Goal: Transaction & Acquisition: Book appointment/travel/reservation

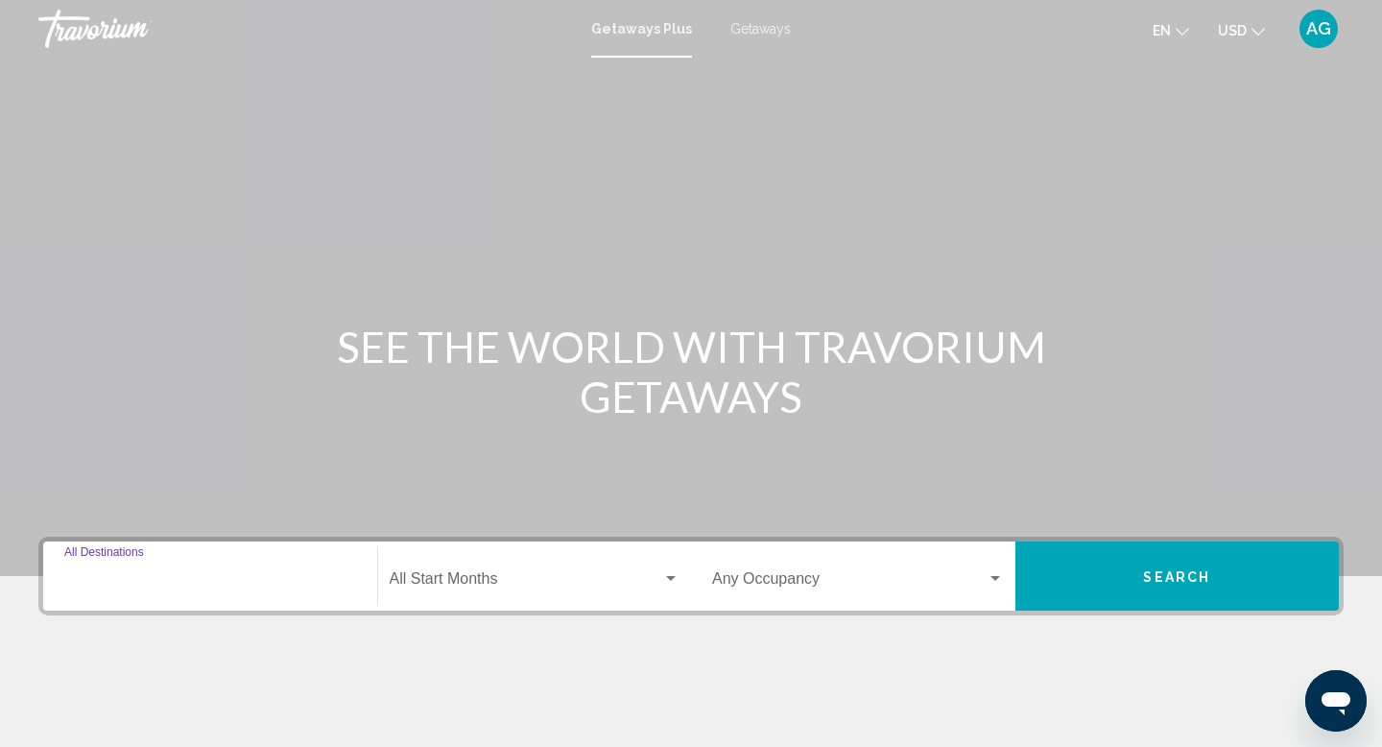
click at [194, 584] on input "Destination All Destinations" at bounding box center [210, 582] width 292 height 17
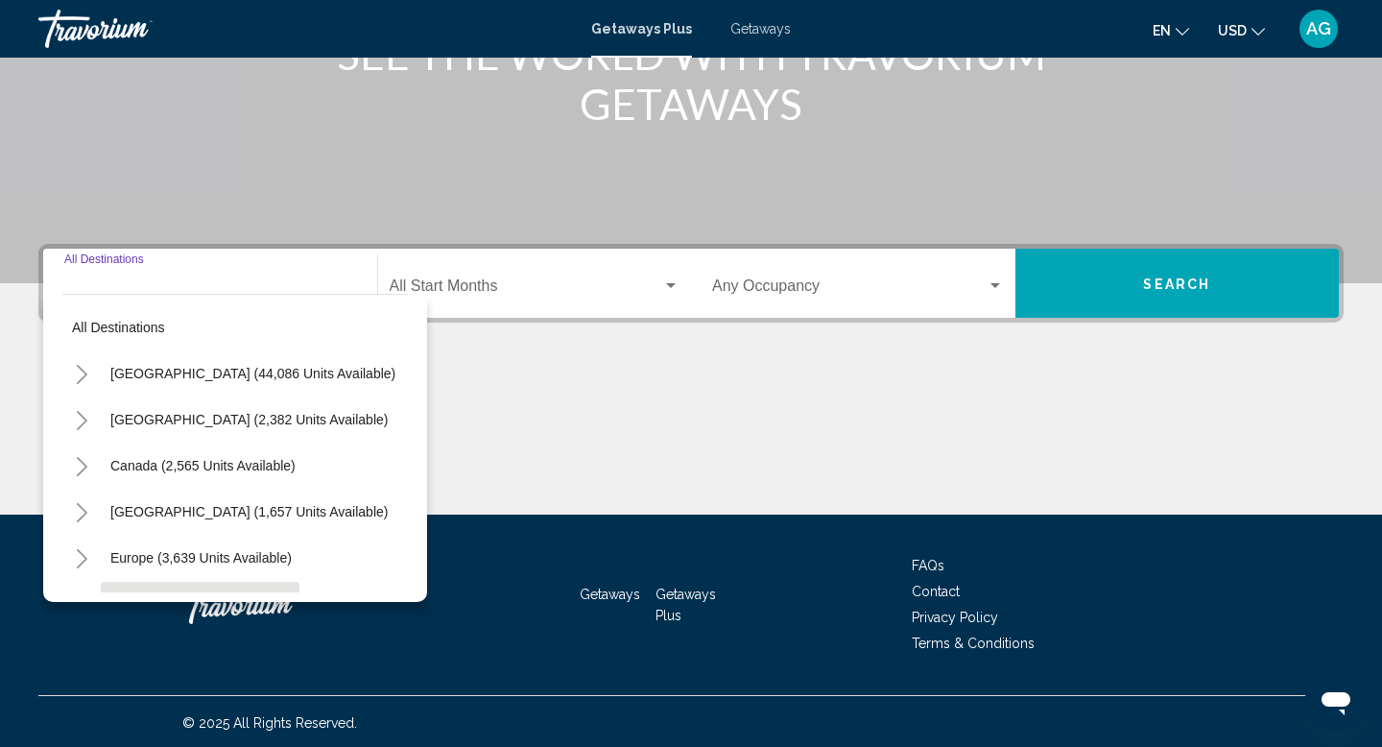
scroll to position [296, 0]
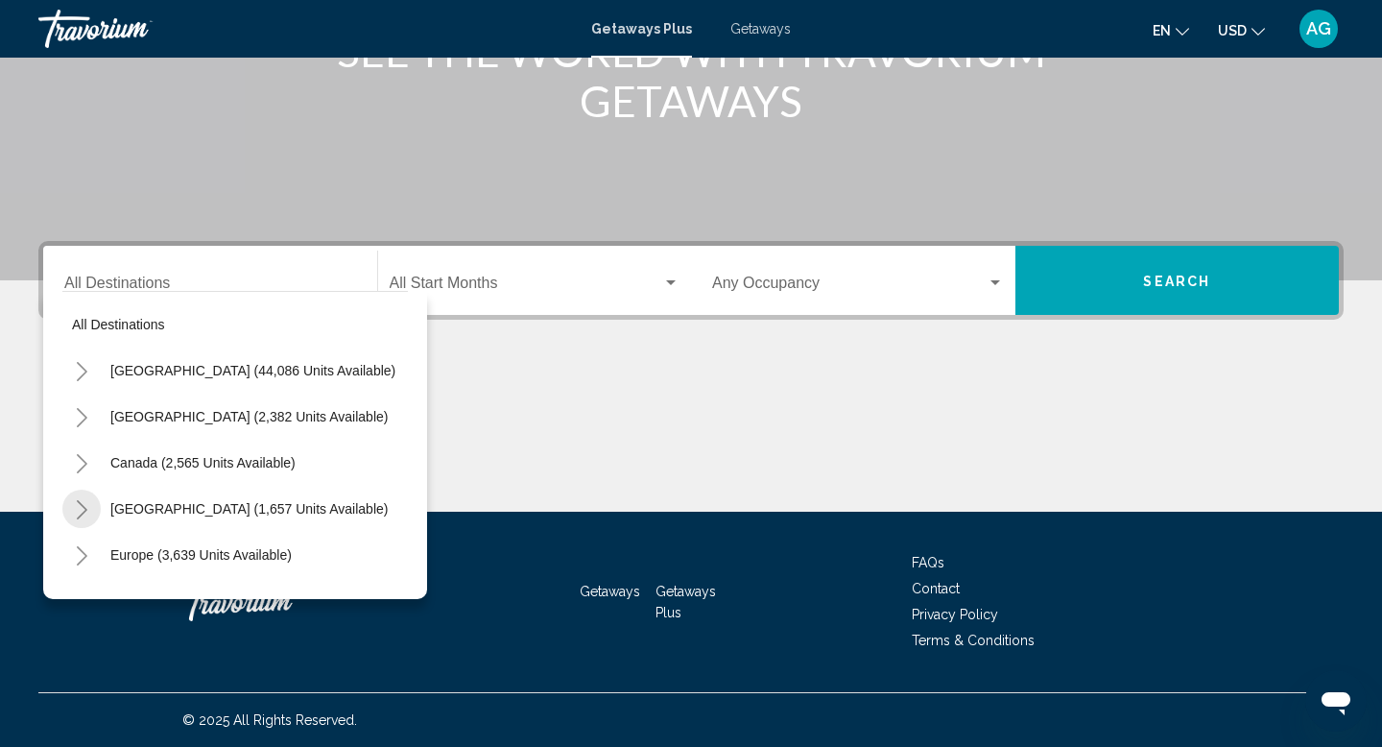
click at [83, 513] on icon "Toggle Caribbean & Atlantic Islands (1,657 units available)" at bounding box center [82, 509] width 14 height 19
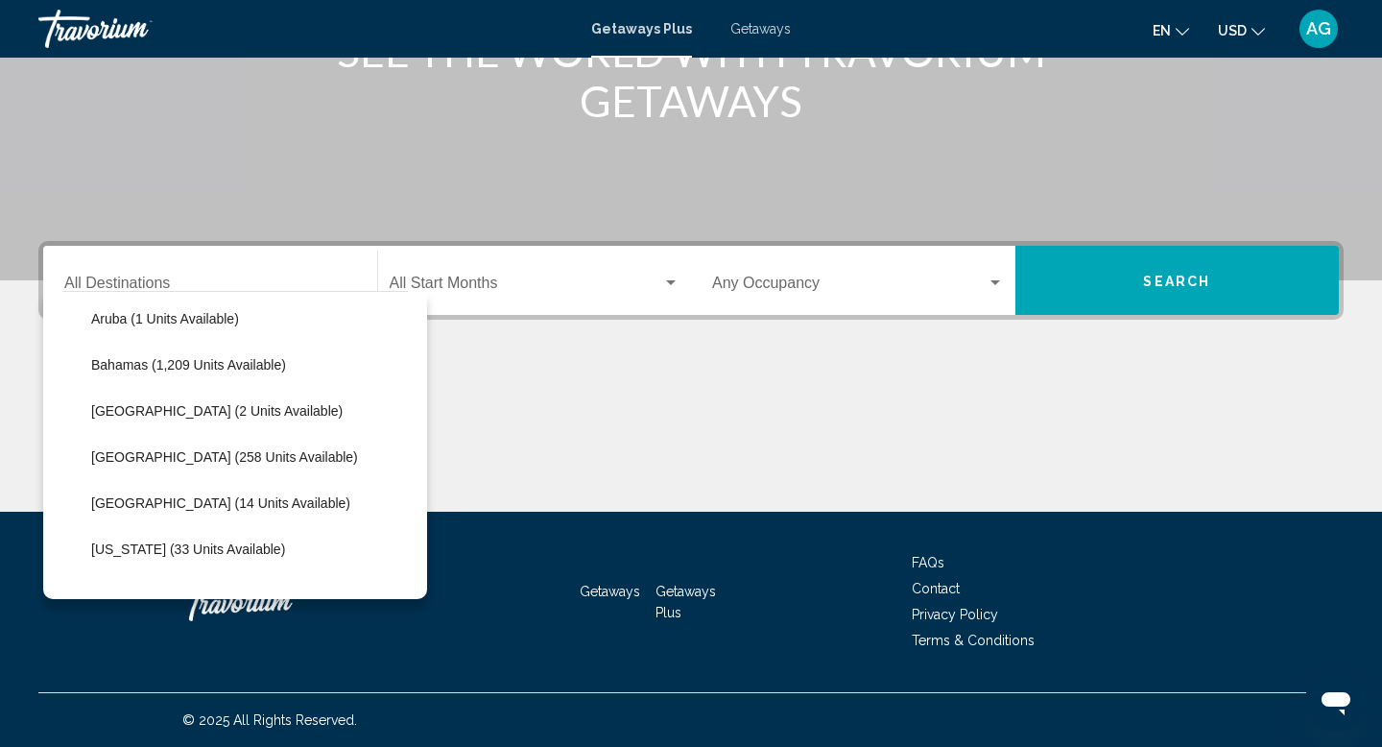
scroll to position [294, 0]
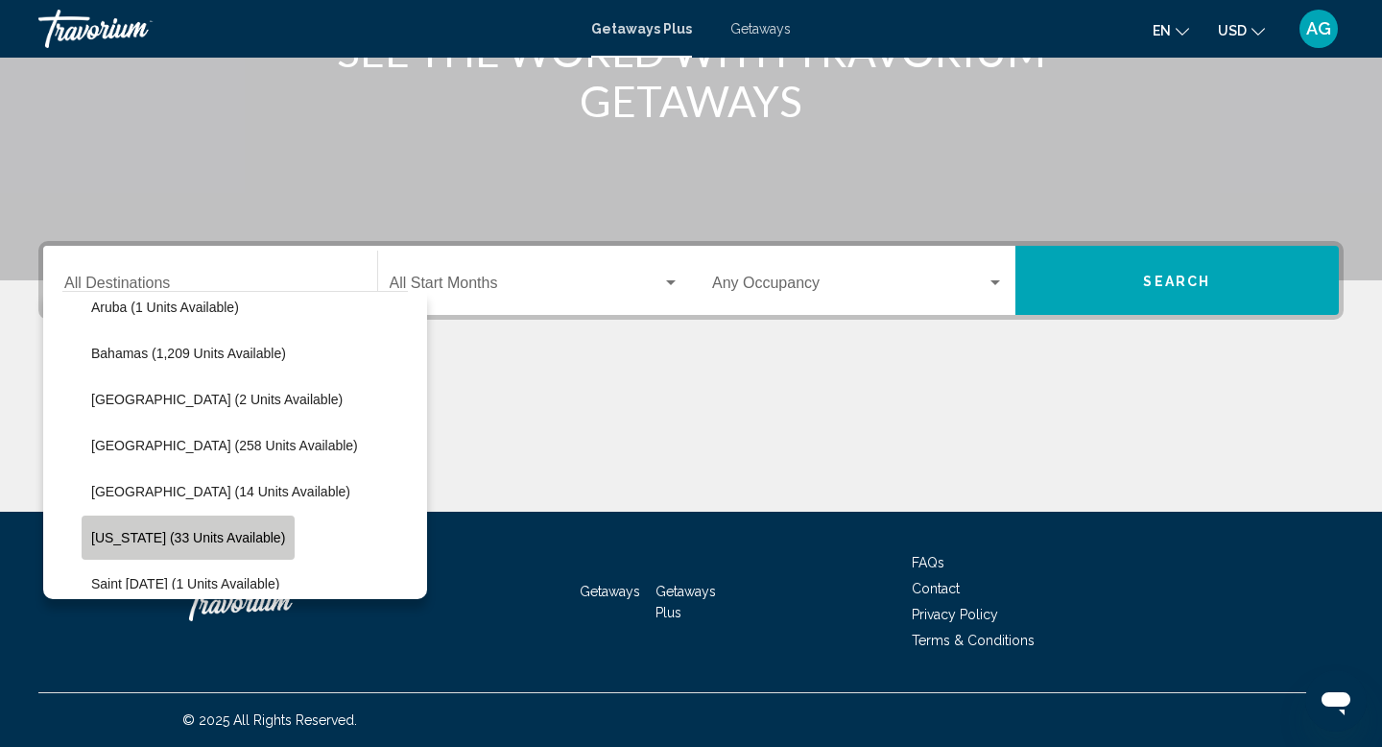
click at [203, 532] on span "Puerto Rico (33 units available)" at bounding box center [188, 537] width 194 height 15
type input "**********"
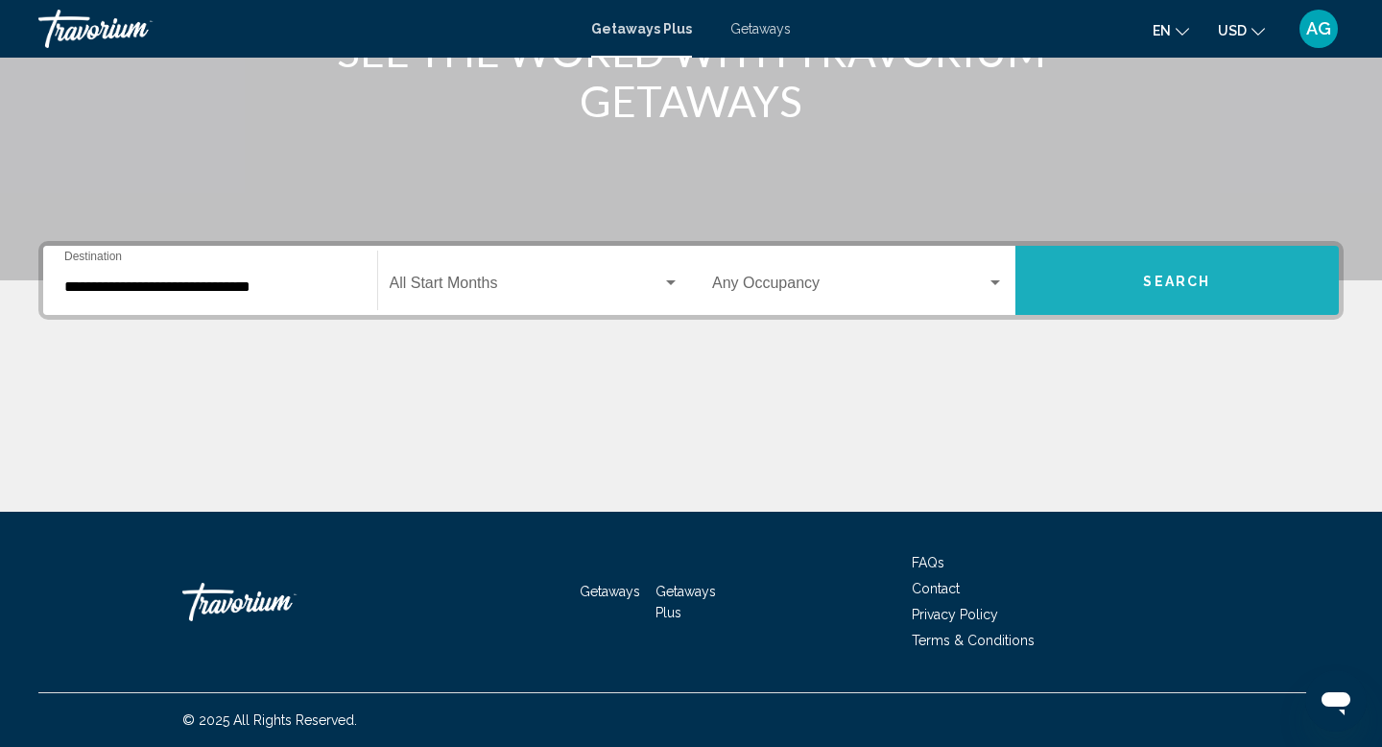
click at [1101, 281] on button "Search" at bounding box center [1177, 280] width 324 height 69
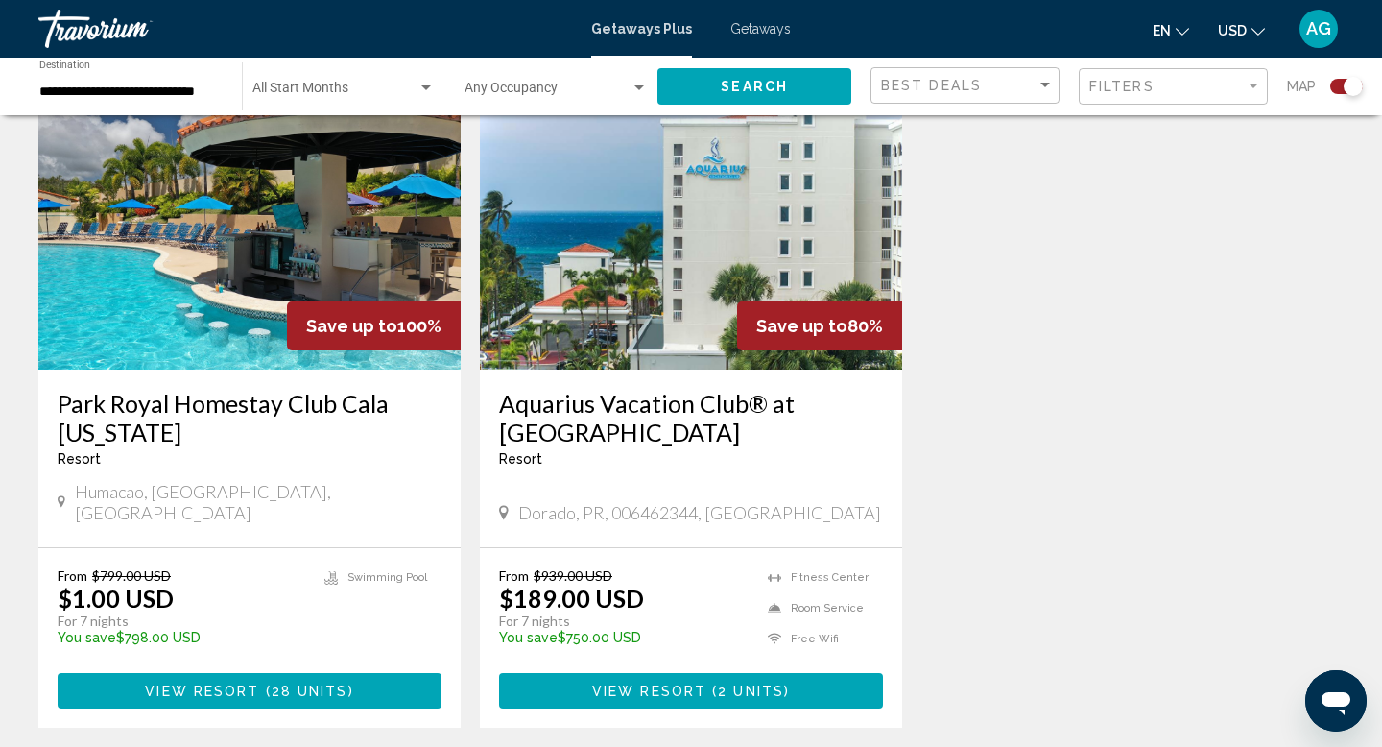
scroll to position [751, 0]
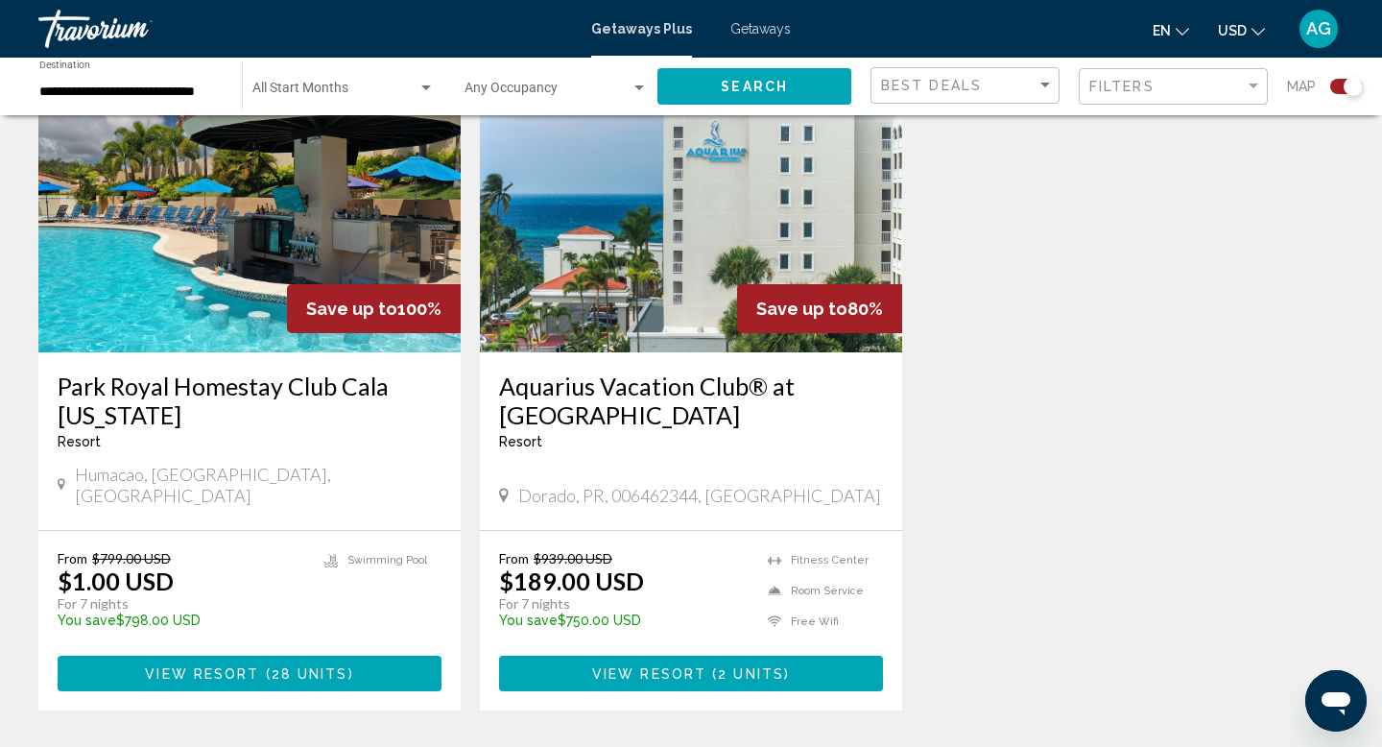
click at [636, 240] on img "Main content" at bounding box center [691, 198] width 422 height 307
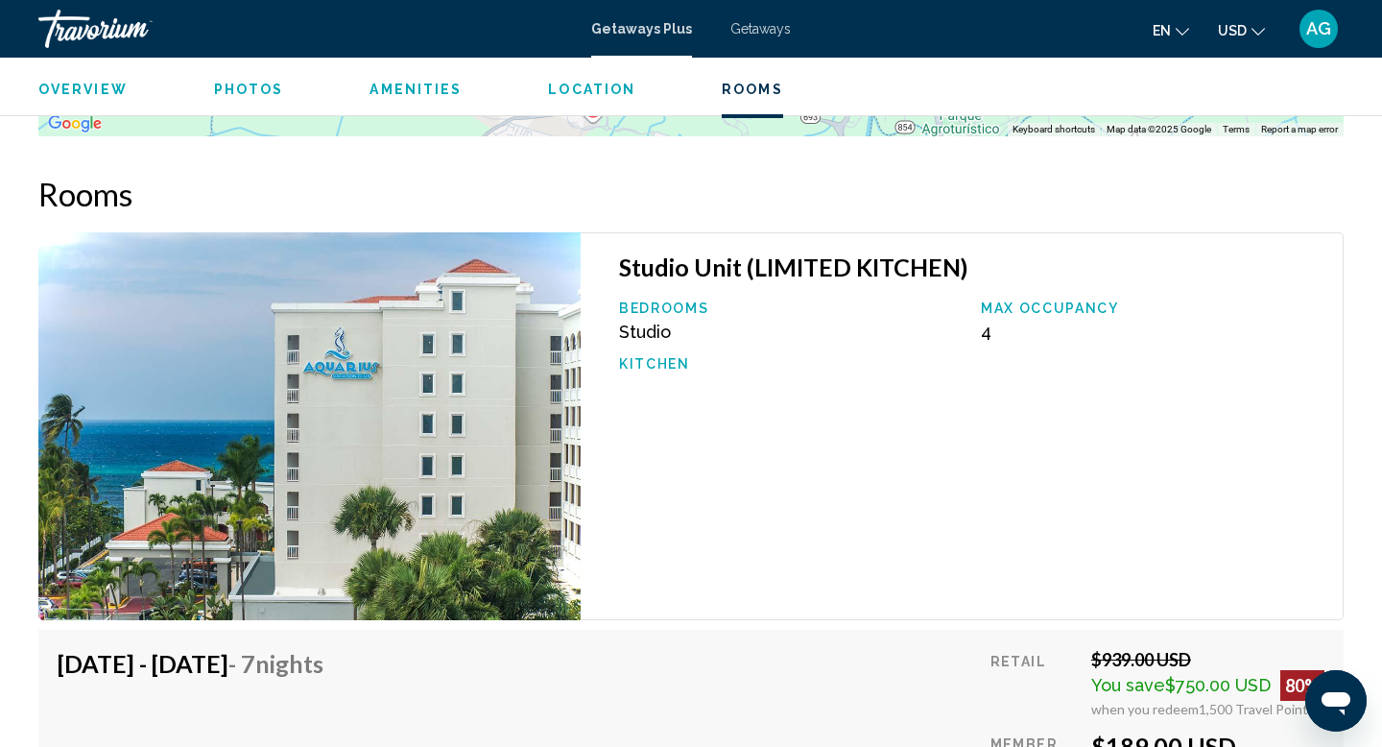
scroll to position [2955, 0]
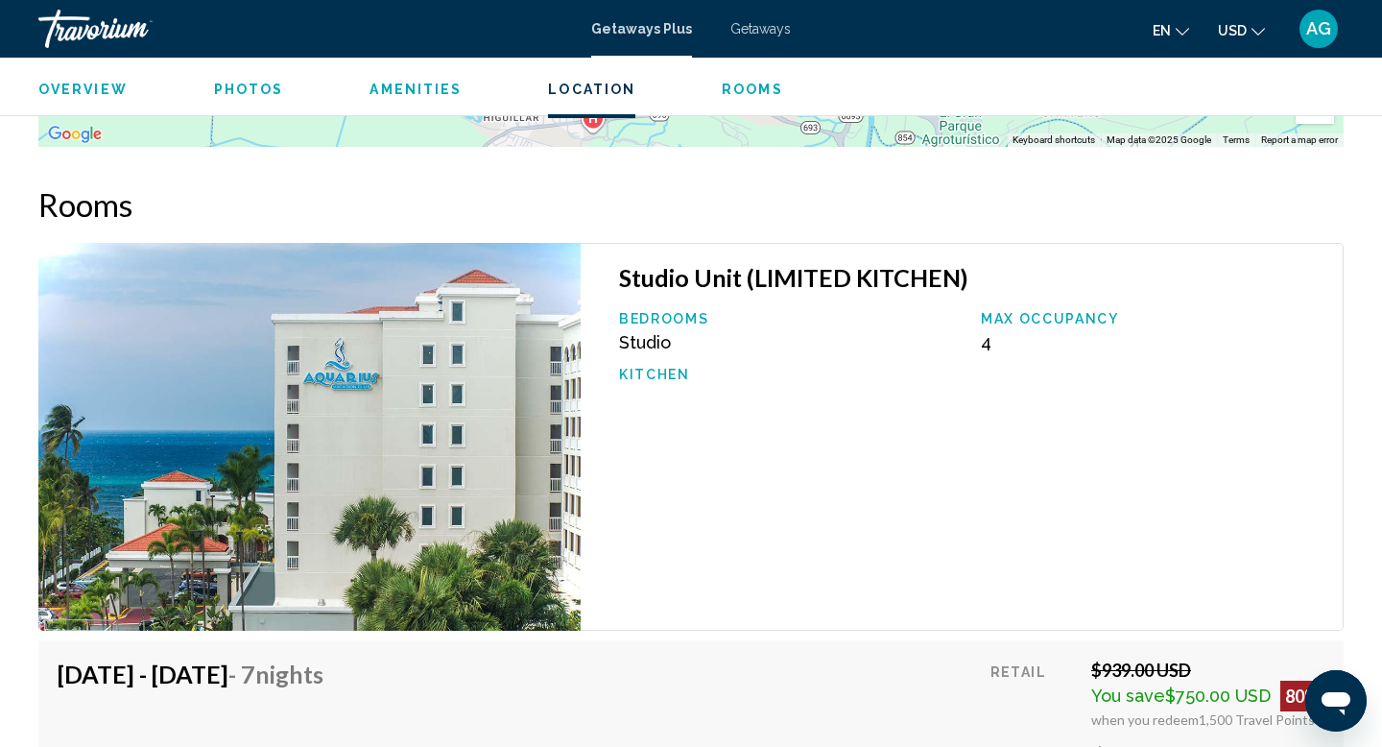
click at [756, 29] on span "Getaways" at bounding box center [760, 28] width 60 height 15
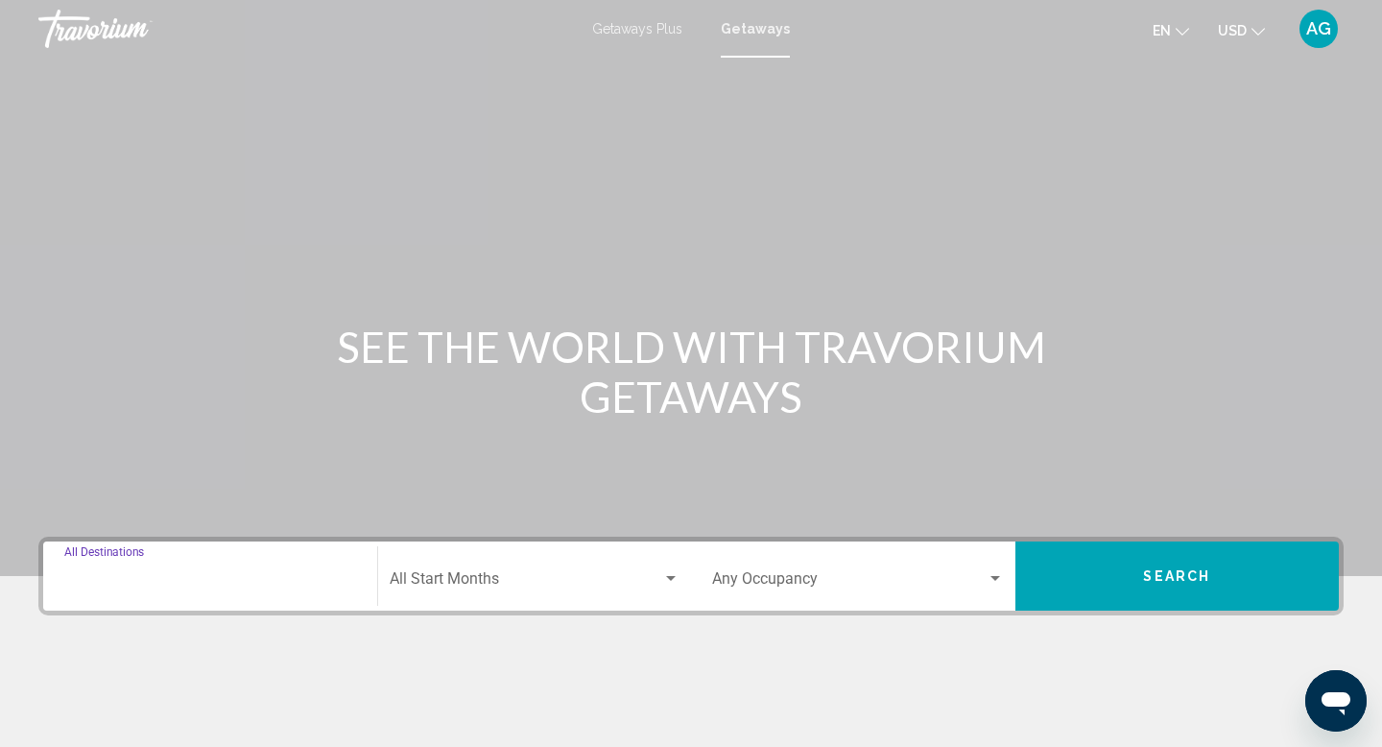
click at [248, 582] on input "Destination All Destinations" at bounding box center [210, 582] width 292 height 17
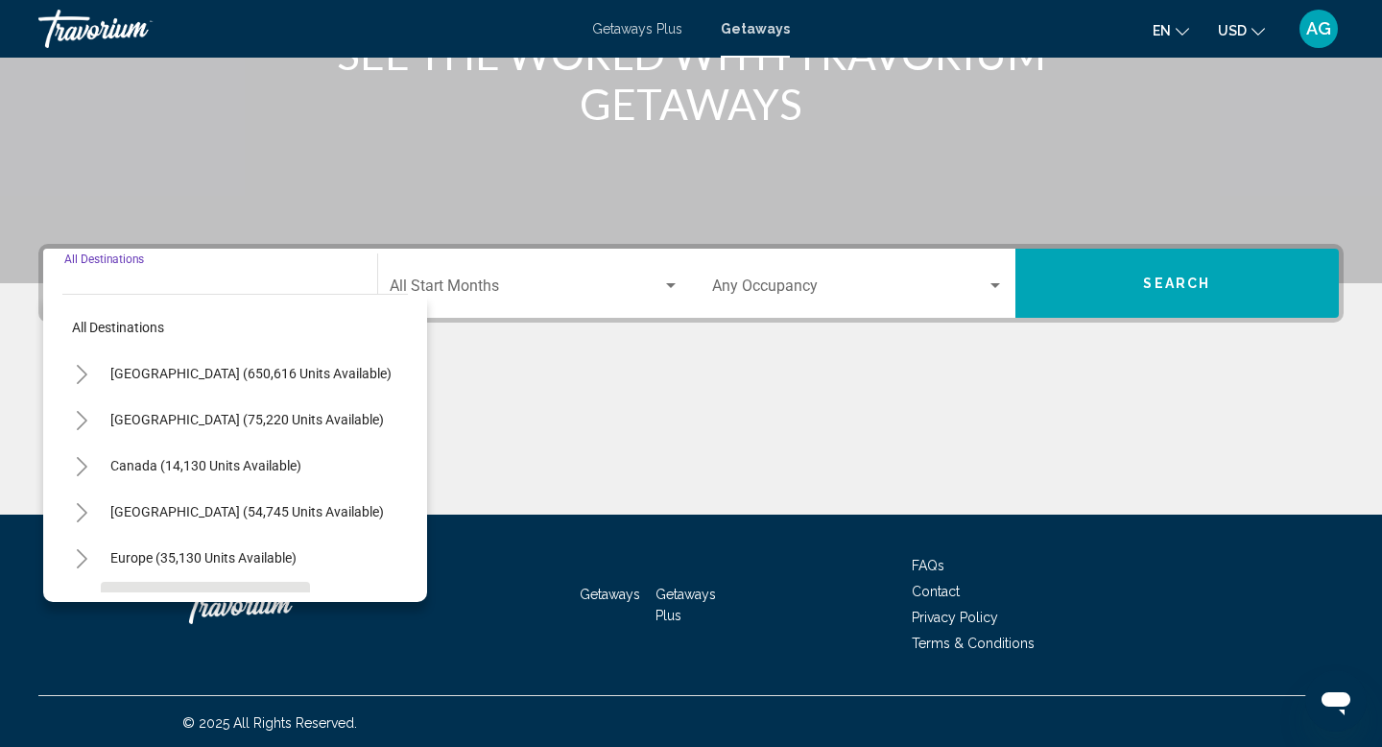
scroll to position [296, 0]
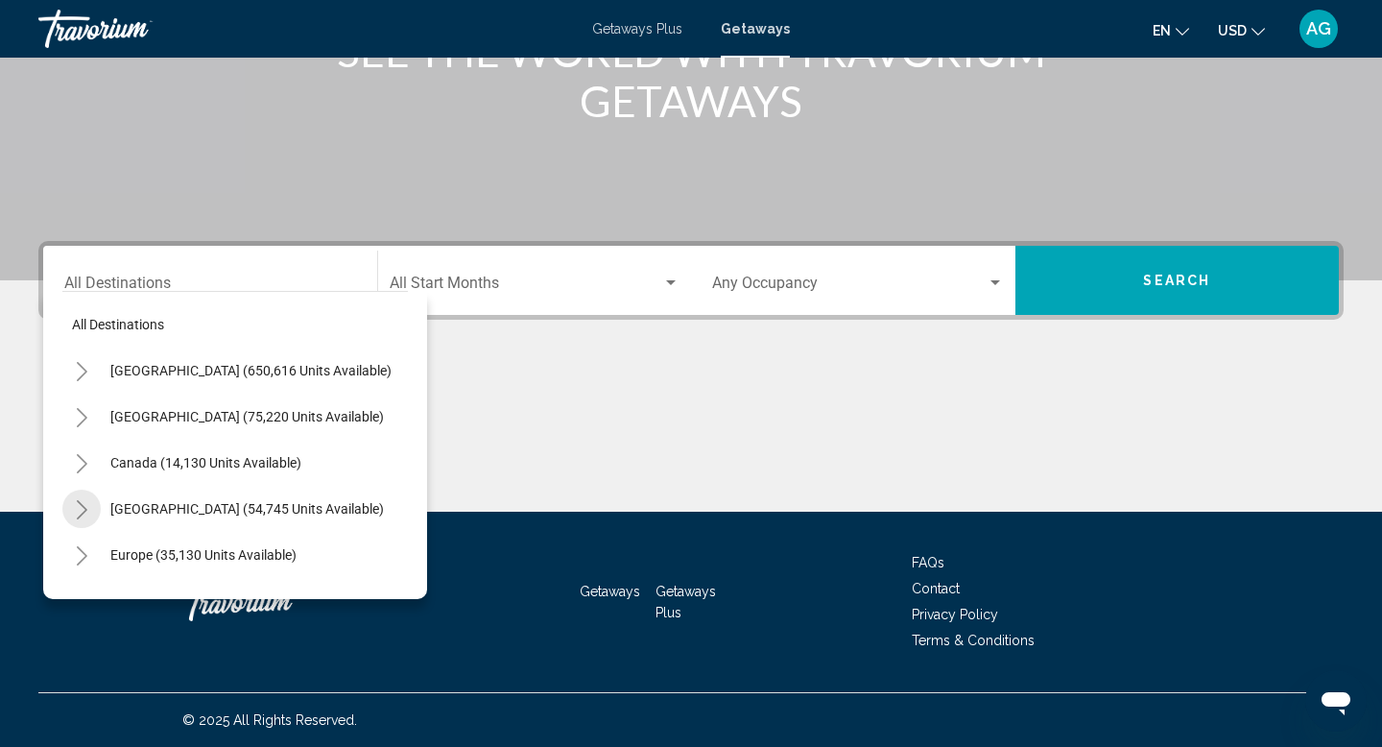
click at [79, 517] on icon "Toggle Caribbean & Atlantic Islands (54,745 units available)" at bounding box center [82, 509] width 11 height 19
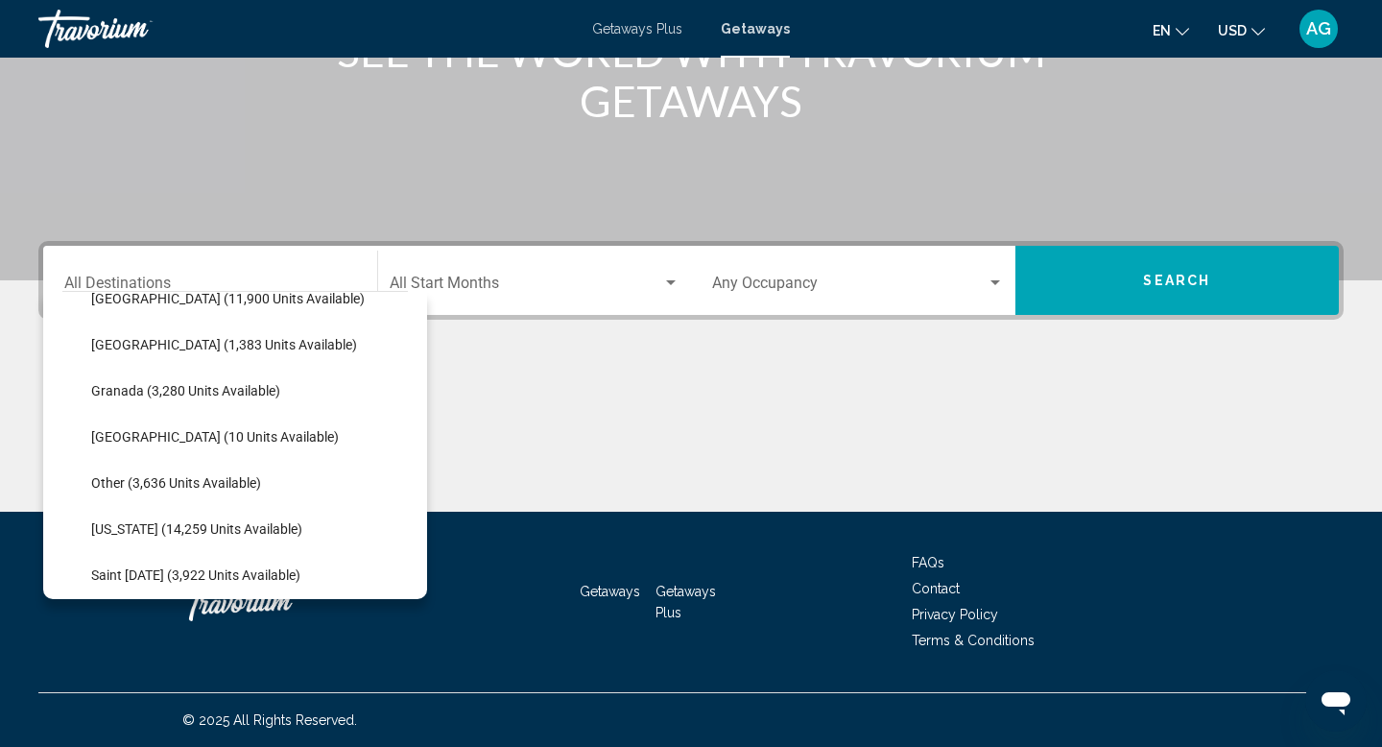
scroll to position [406, 0]
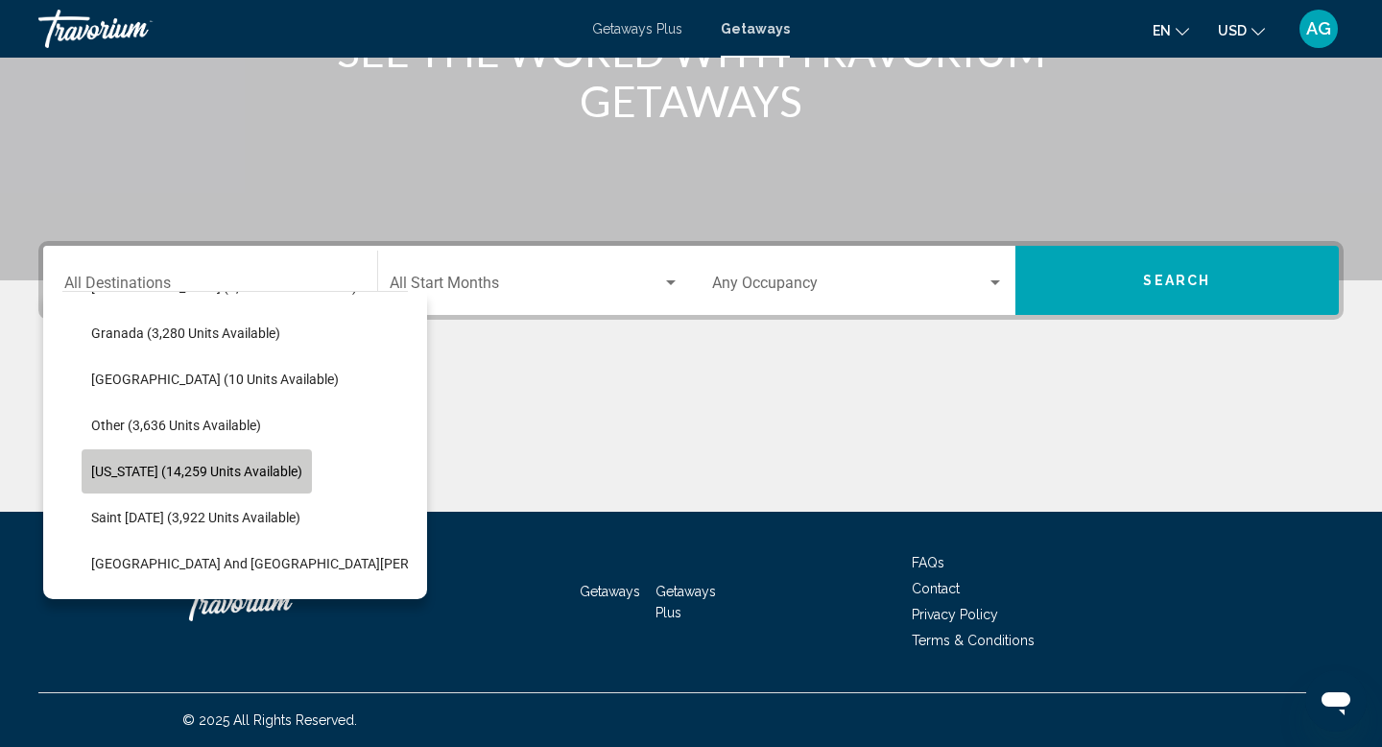
click at [203, 471] on span "Puerto Rico (14,259 units available)" at bounding box center [196, 470] width 211 height 15
type input "**********"
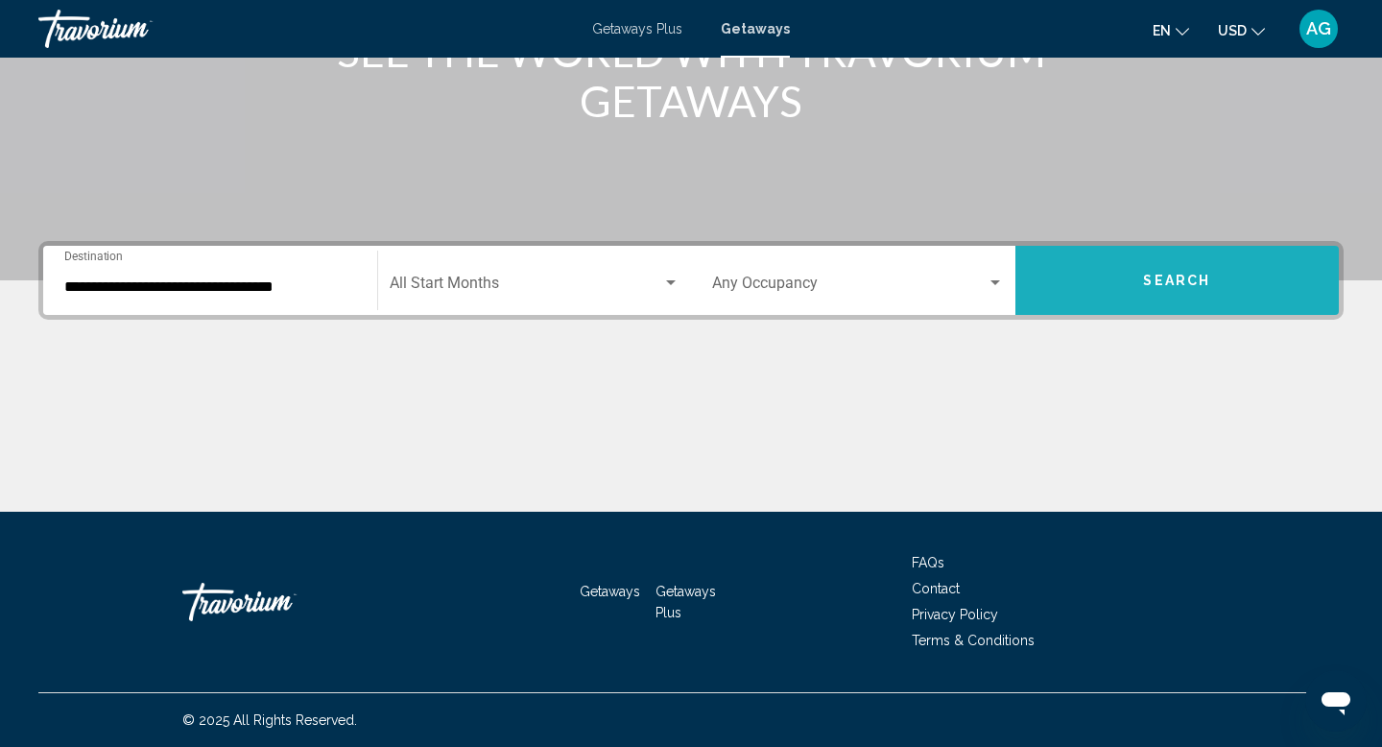
click at [1198, 283] on span "Search" at bounding box center [1176, 280] width 67 height 15
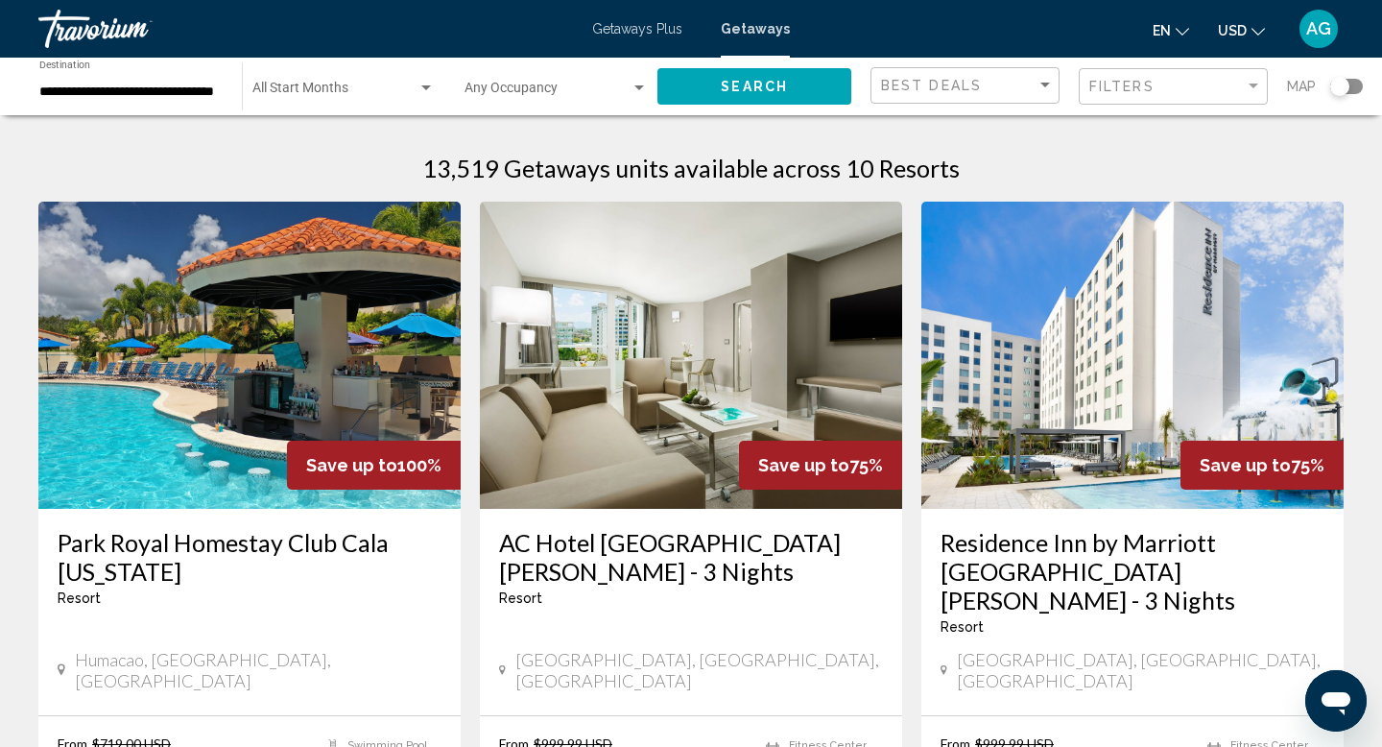
click at [353, 331] on img "Main content" at bounding box center [249, 355] width 422 height 307
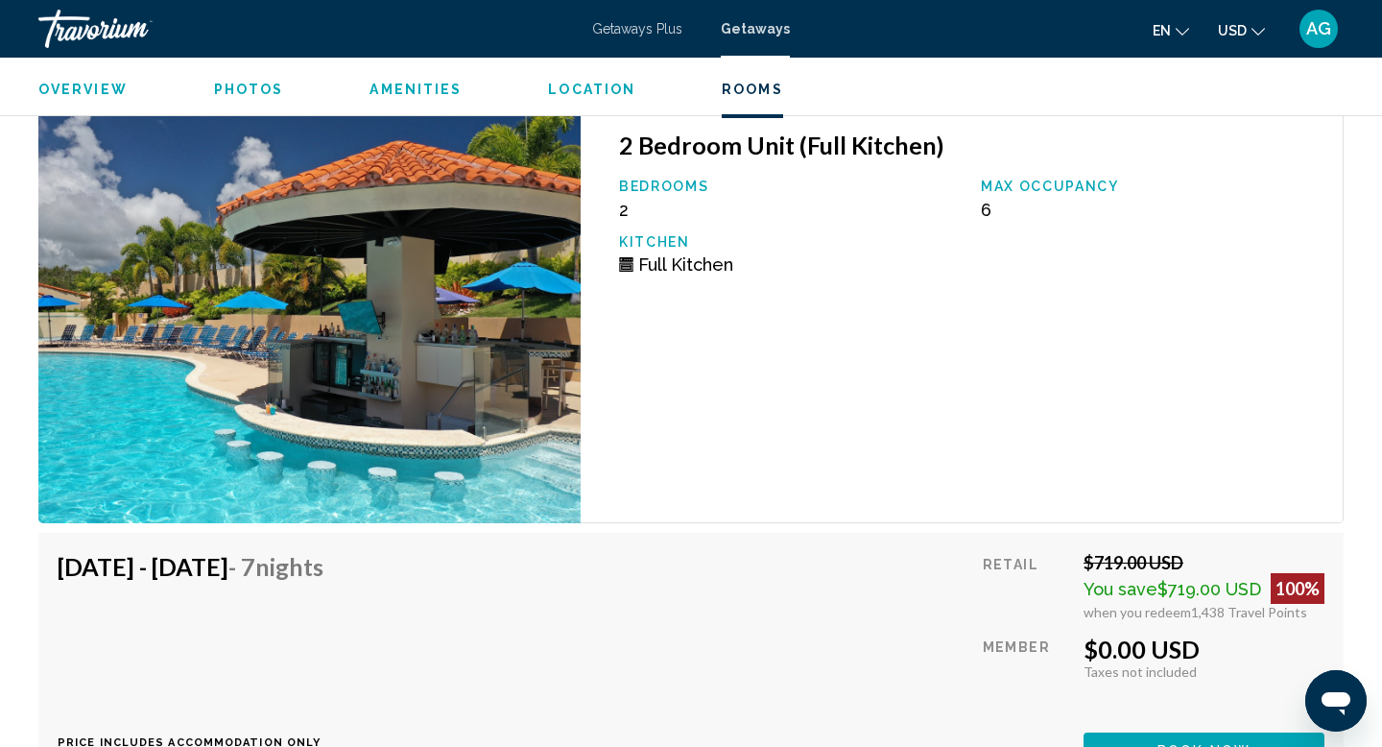
scroll to position [3278, 0]
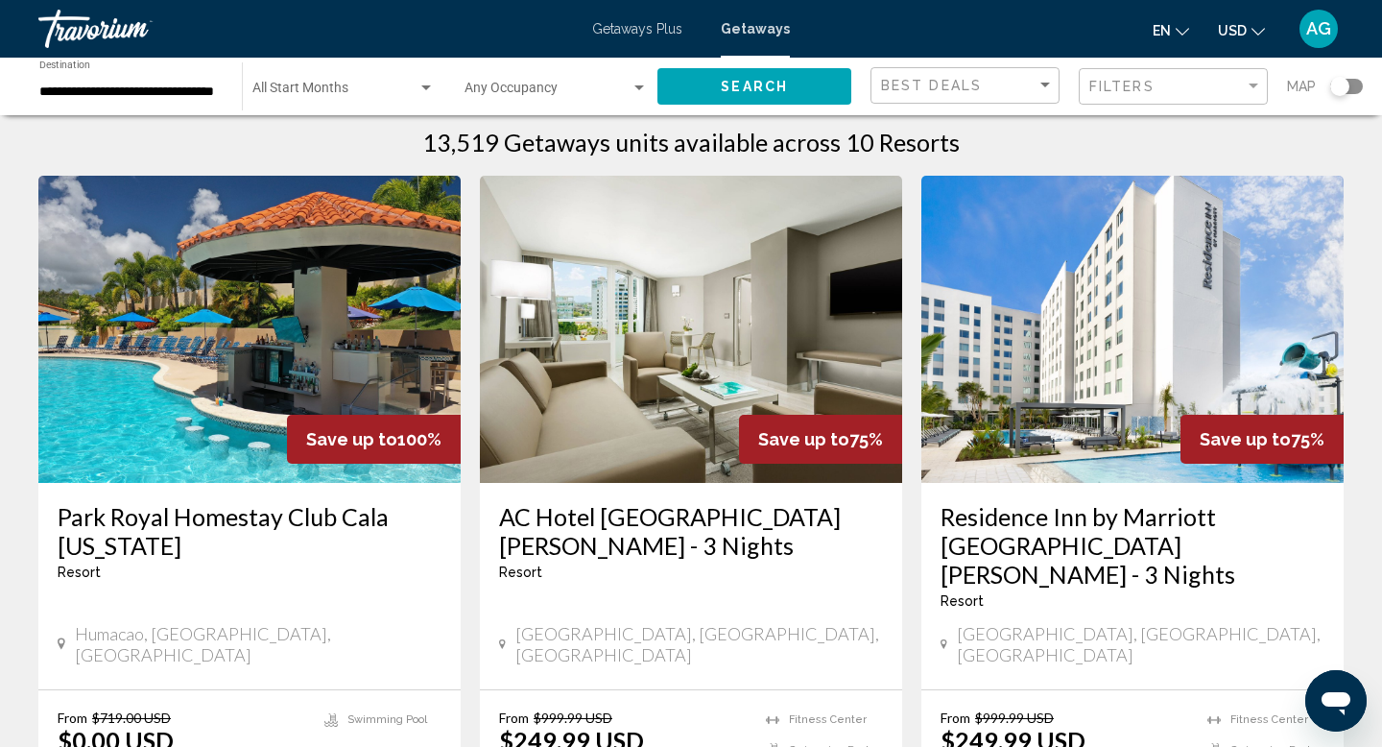
scroll to position [18, 0]
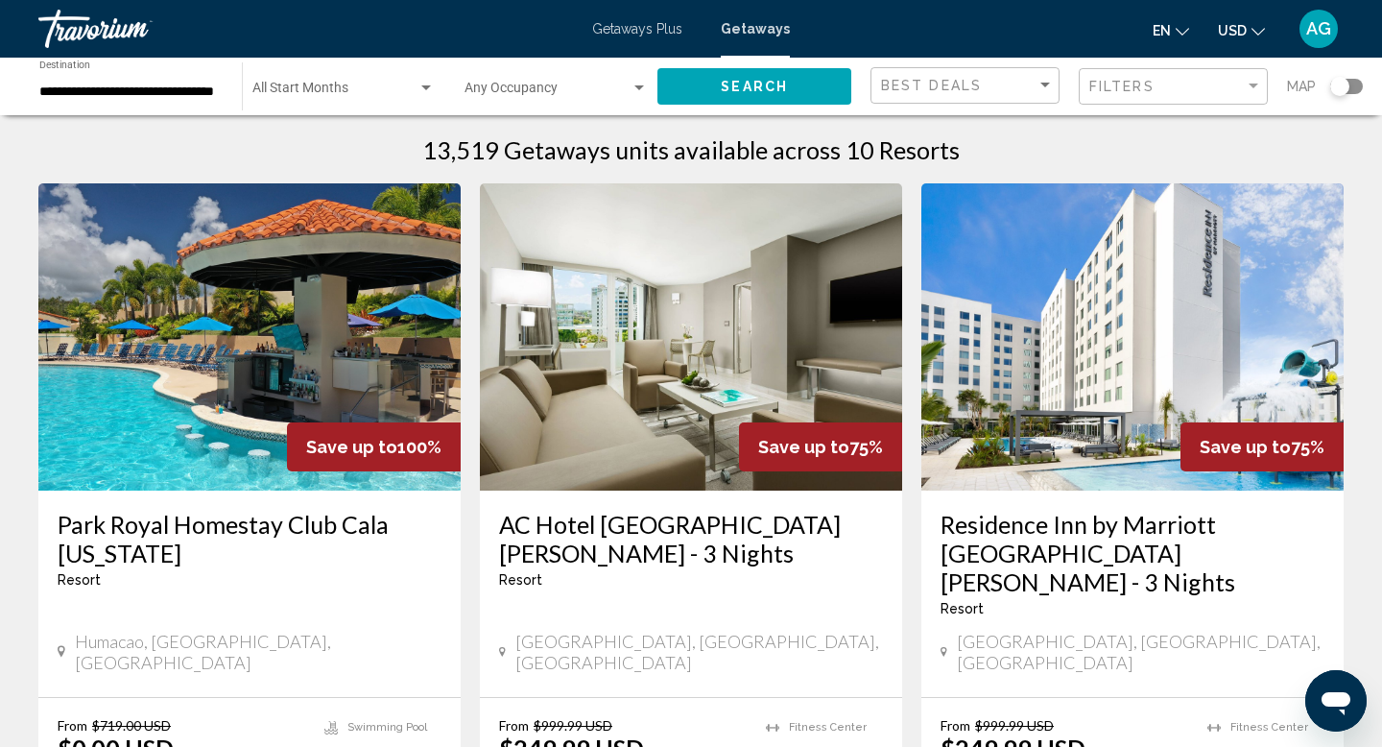
click at [1062, 288] on img "Main content" at bounding box center [1132, 336] width 422 height 307
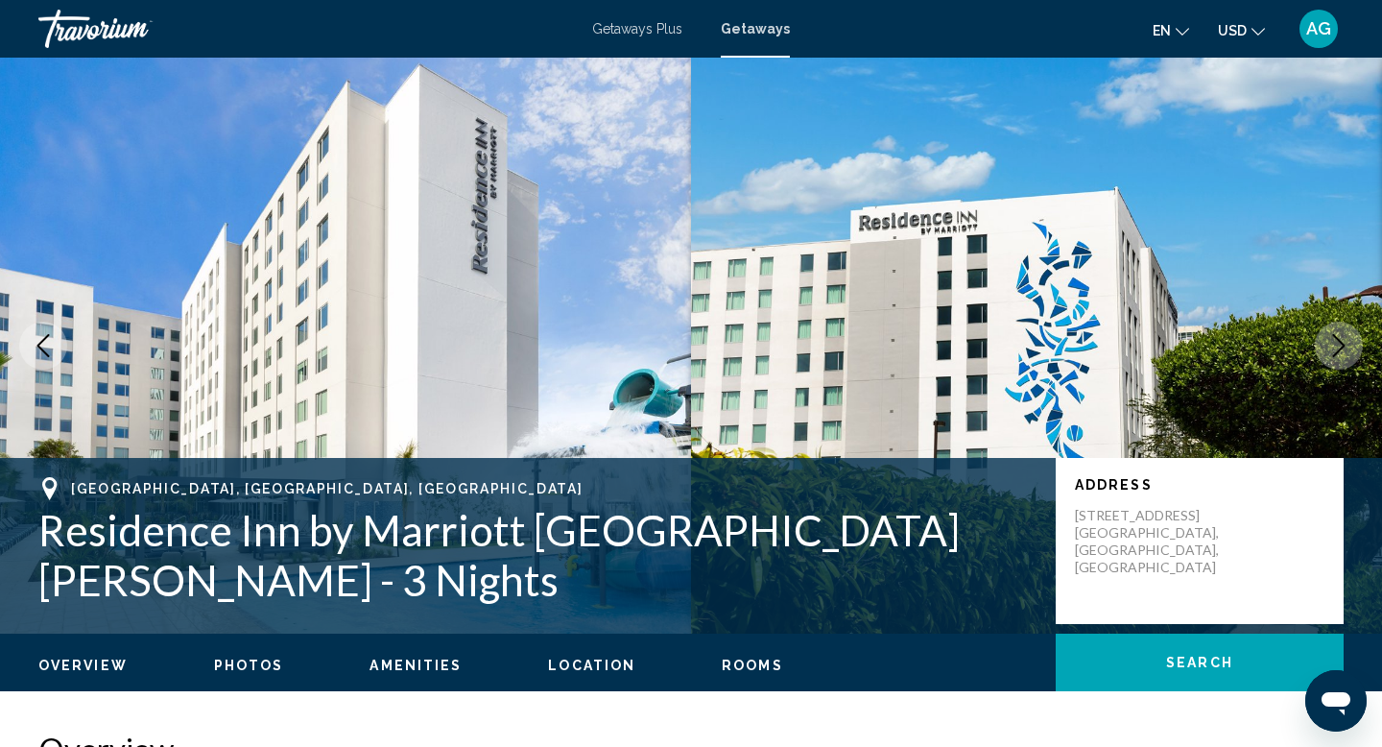
click at [1341, 345] on icon "Next image" at bounding box center [1339, 345] width 12 height 23
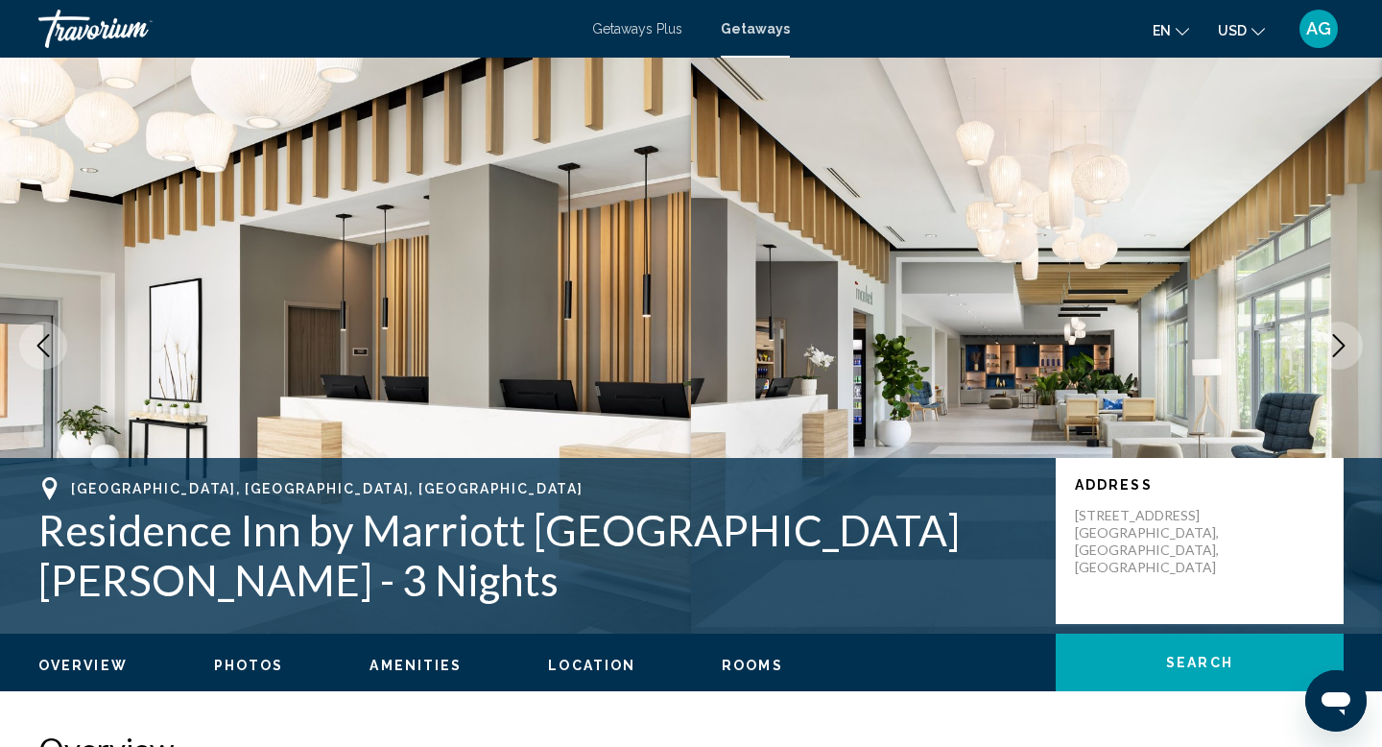
click at [1341, 345] on icon "Next image" at bounding box center [1339, 345] width 12 height 23
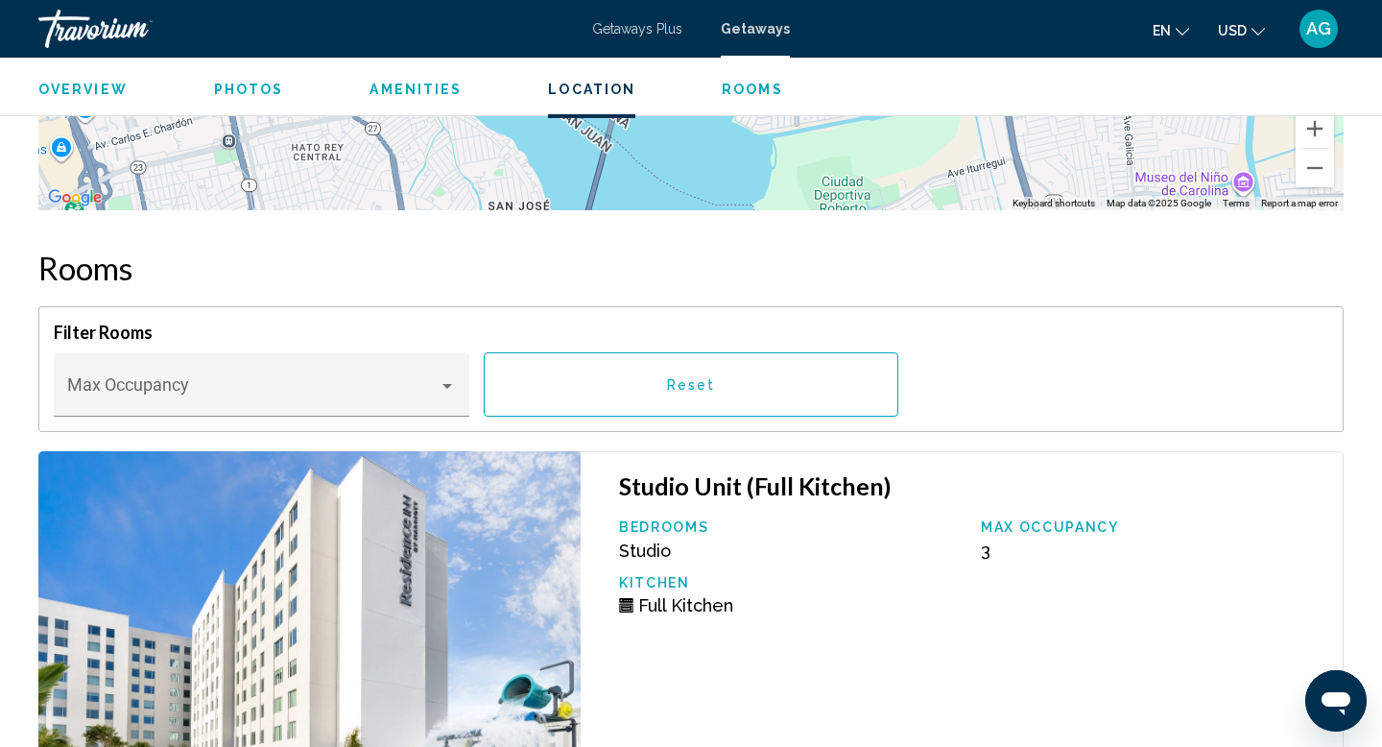
scroll to position [2639, 0]
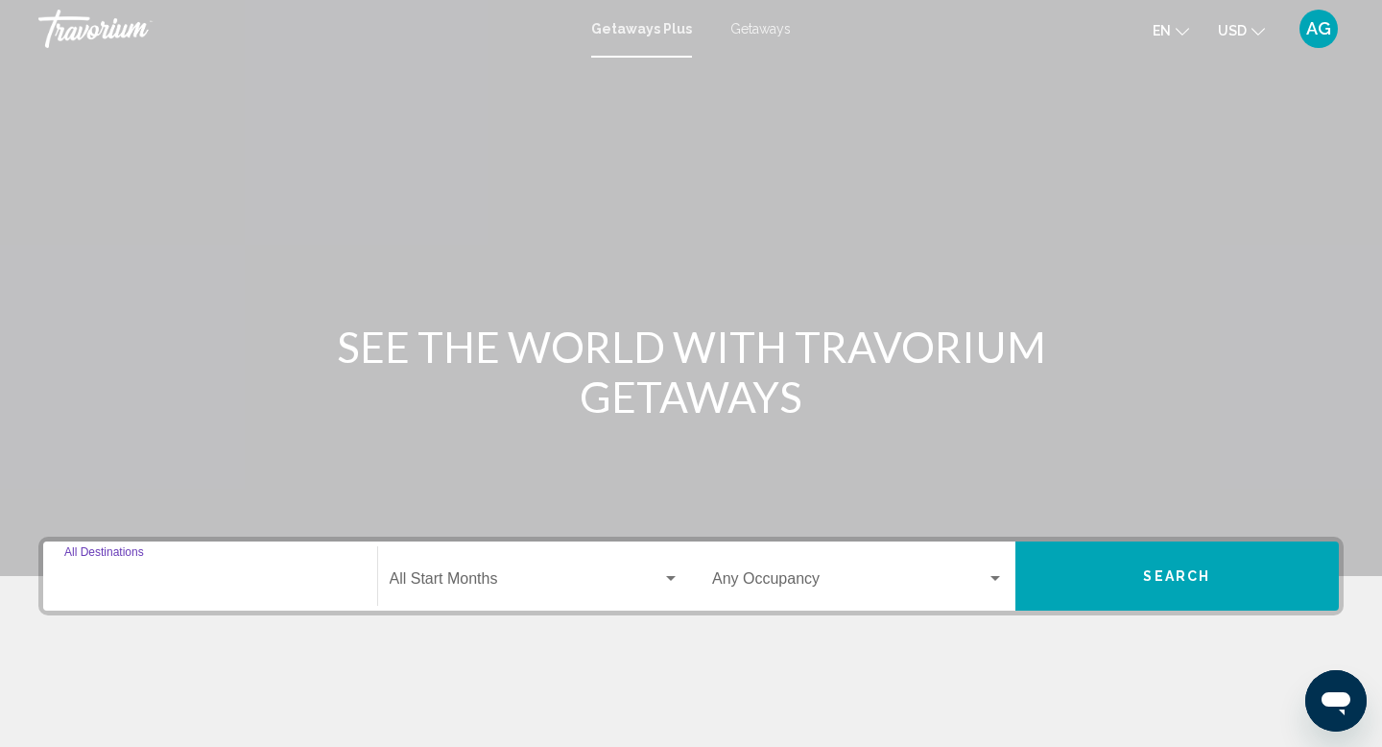
click at [181, 574] on input "Destination All Destinations" at bounding box center [210, 582] width 292 height 17
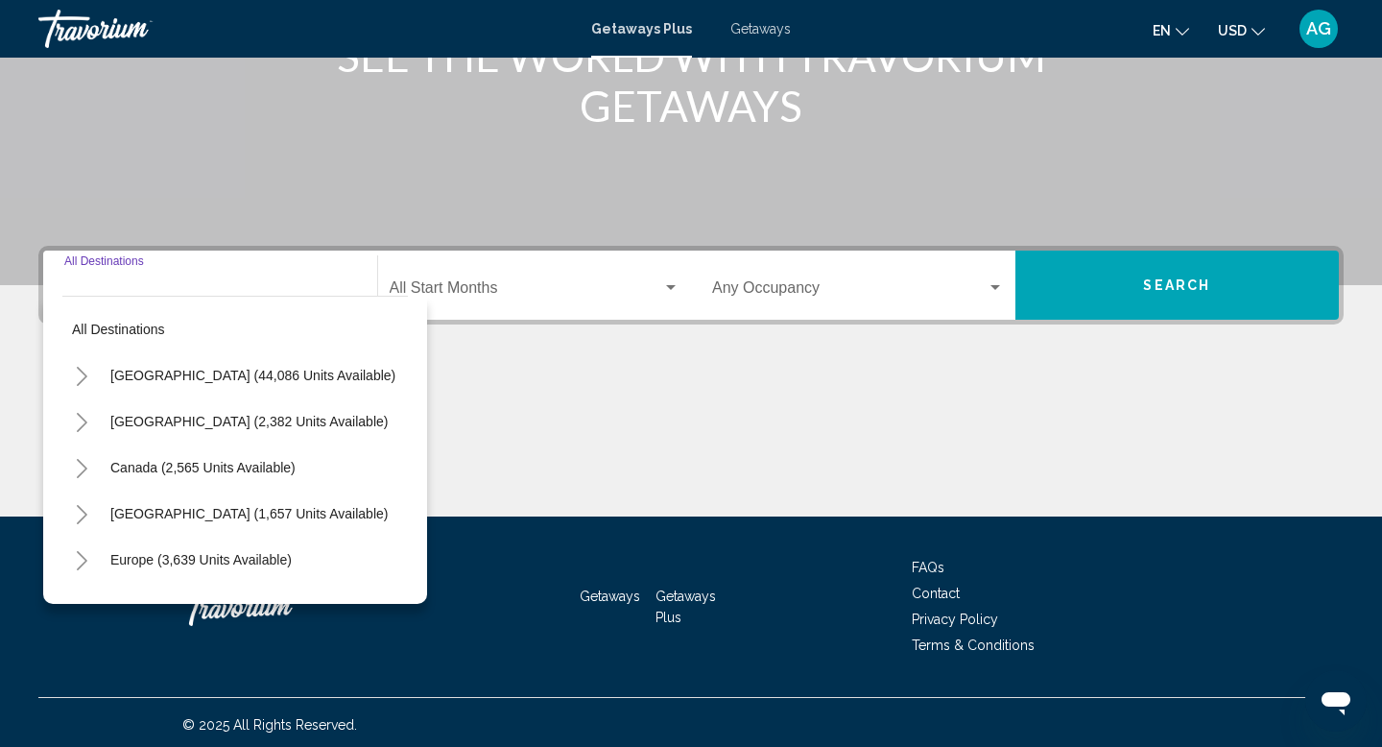
scroll to position [296, 0]
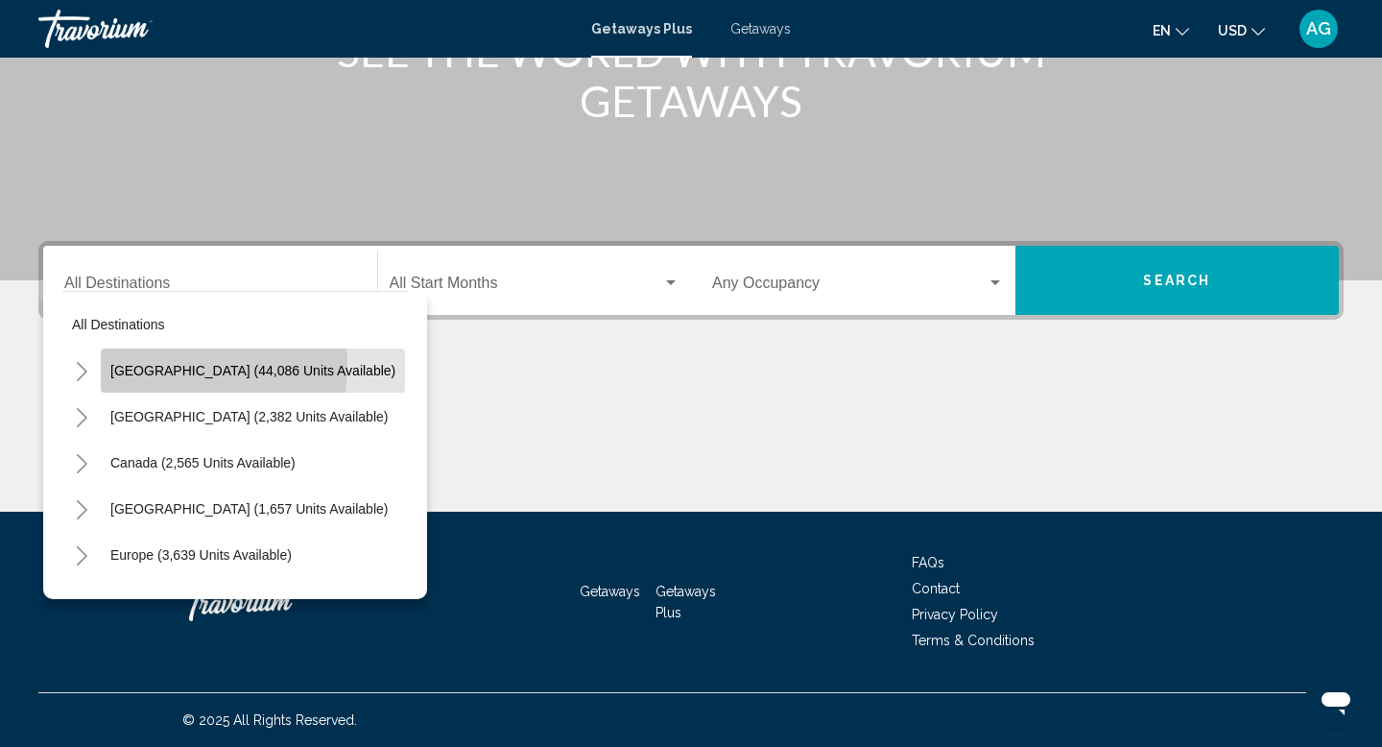
click at [153, 365] on span "[GEOGRAPHIC_DATA] (44,086 units available)" at bounding box center [252, 370] width 285 height 15
type input "**********"
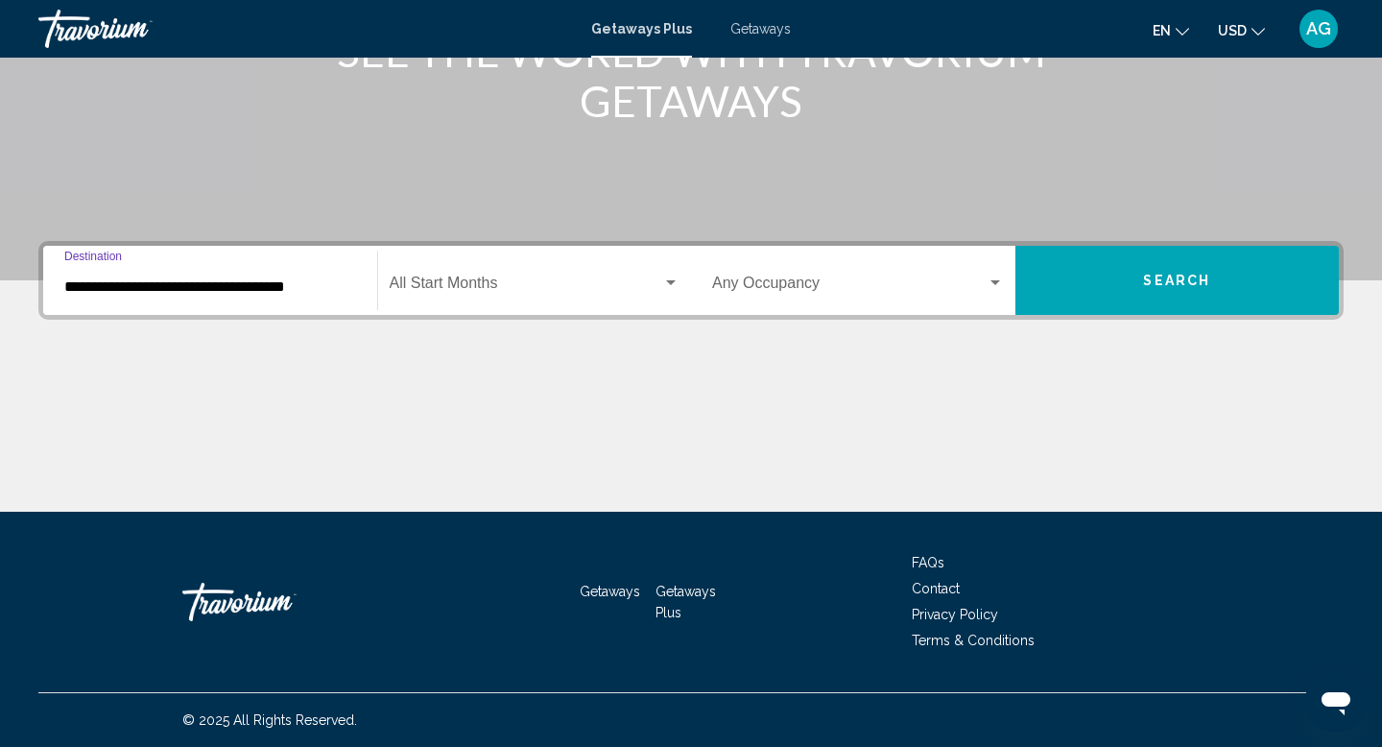
click at [1146, 282] on span "Search" at bounding box center [1176, 280] width 67 height 15
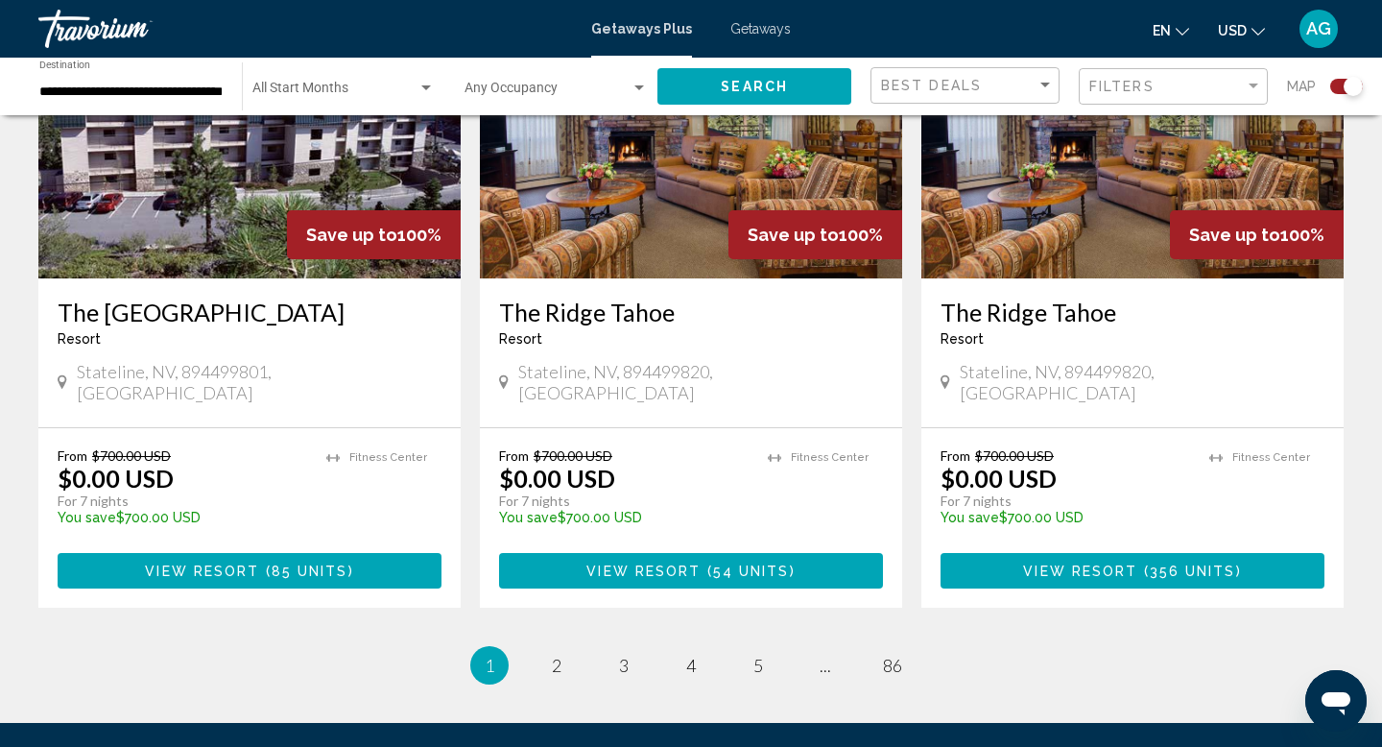
scroll to position [2867, 0]
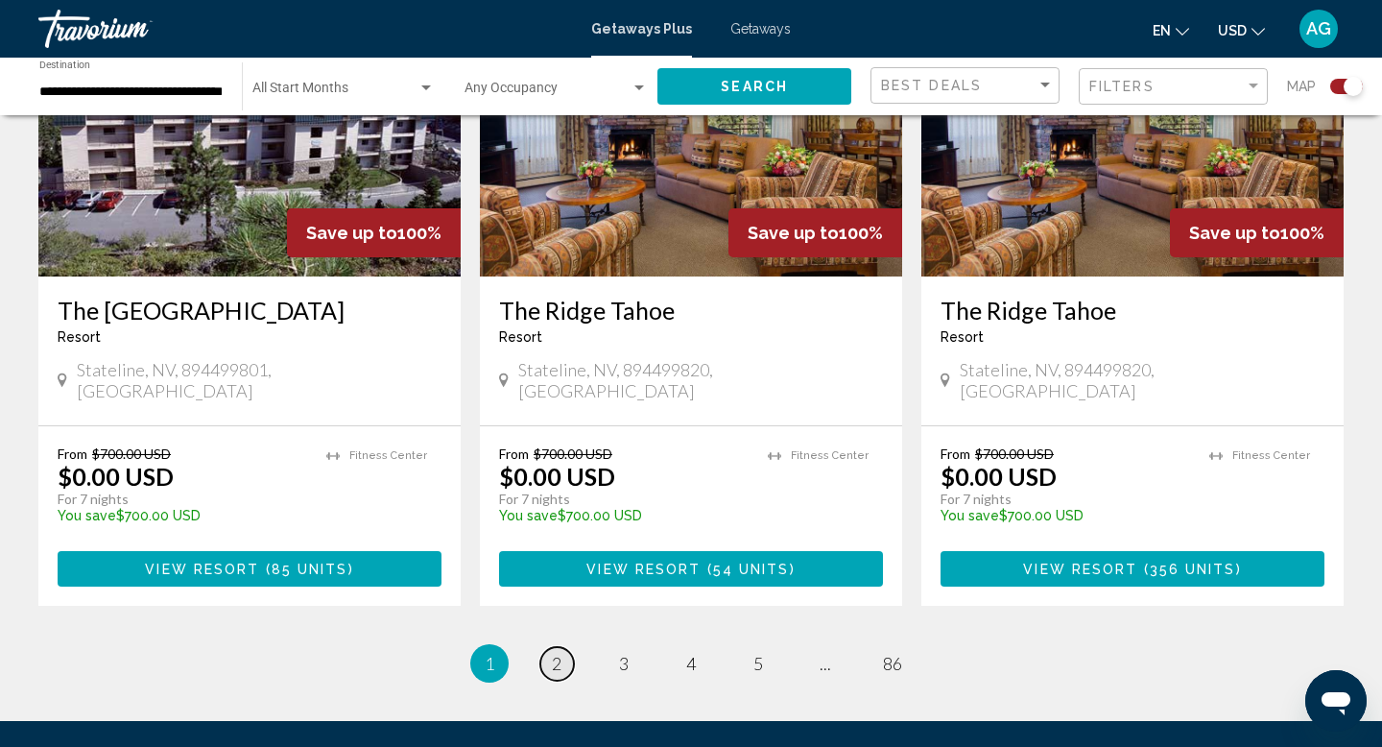
click at [556, 653] on span "2" at bounding box center [557, 663] width 10 height 21
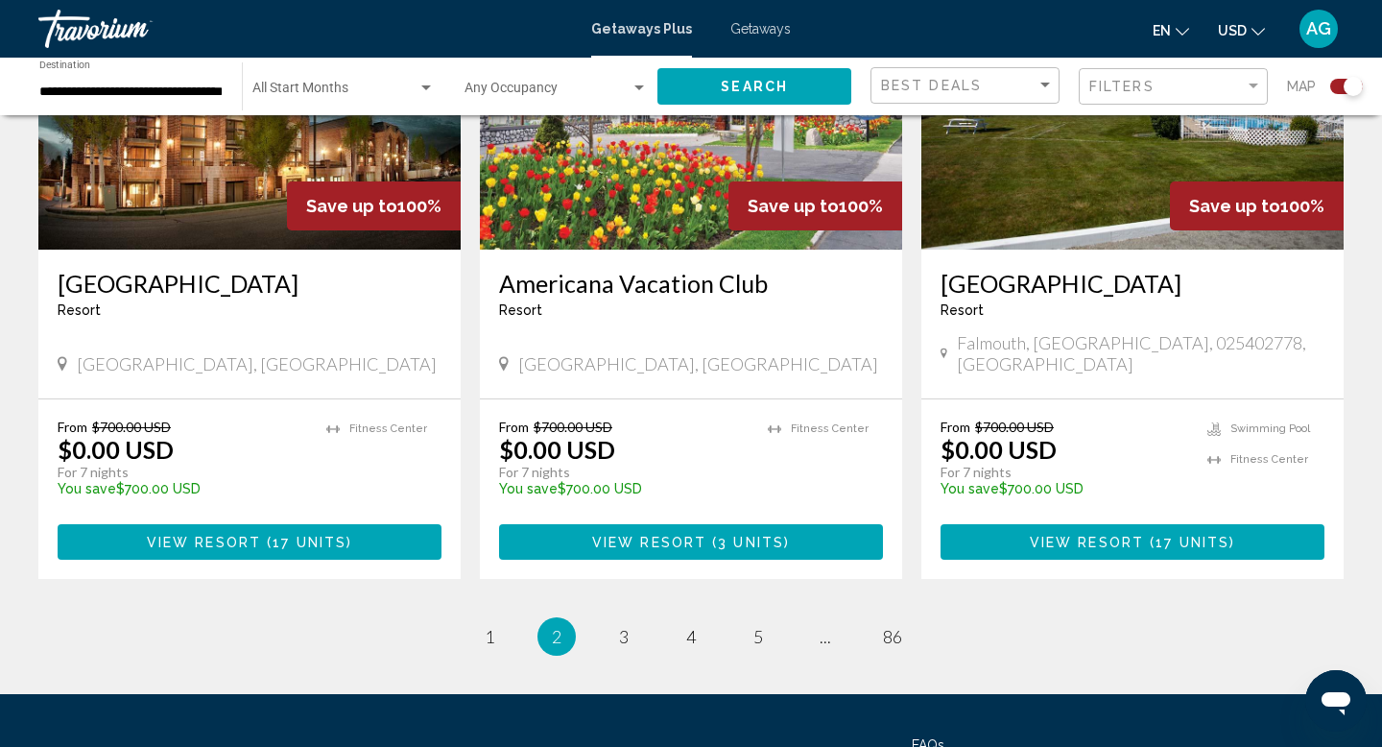
scroll to position [2975, 0]
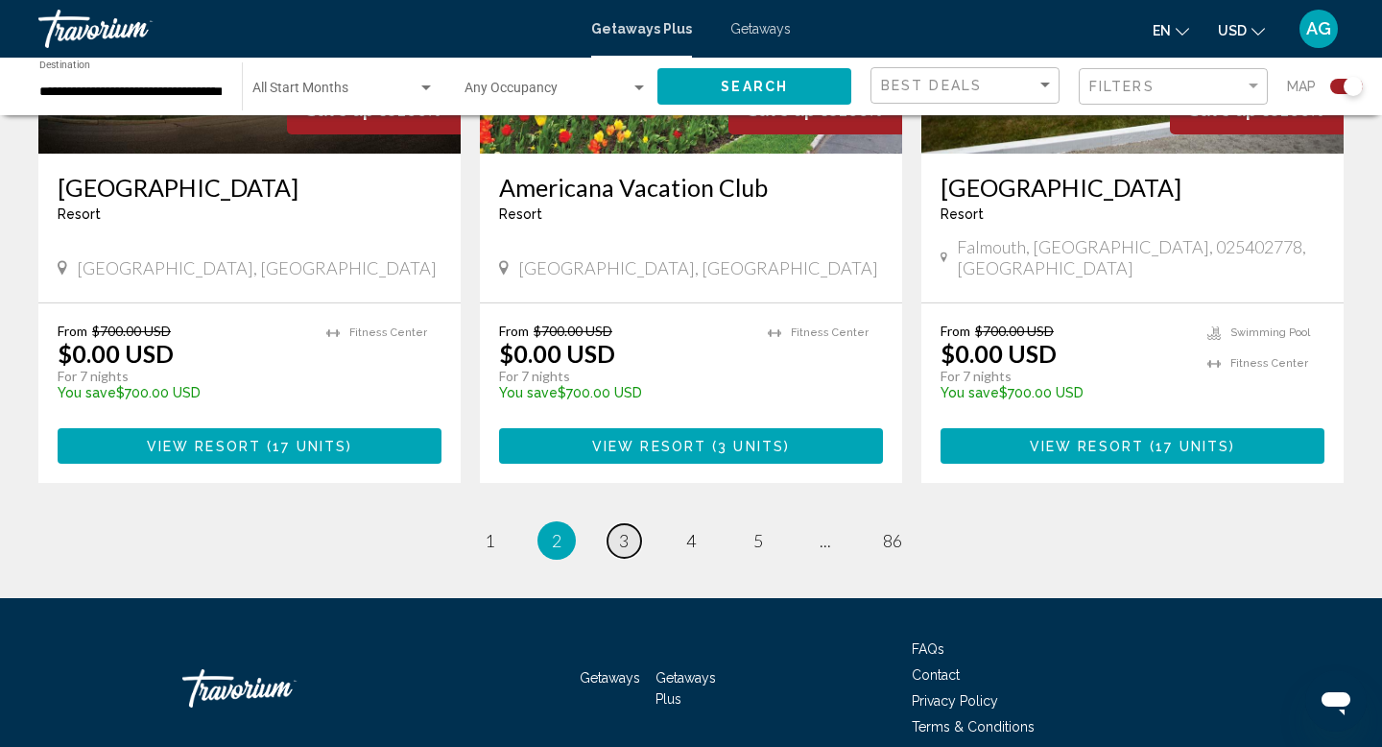
click at [628, 530] on span "3" at bounding box center [624, 540] width 10 height 21
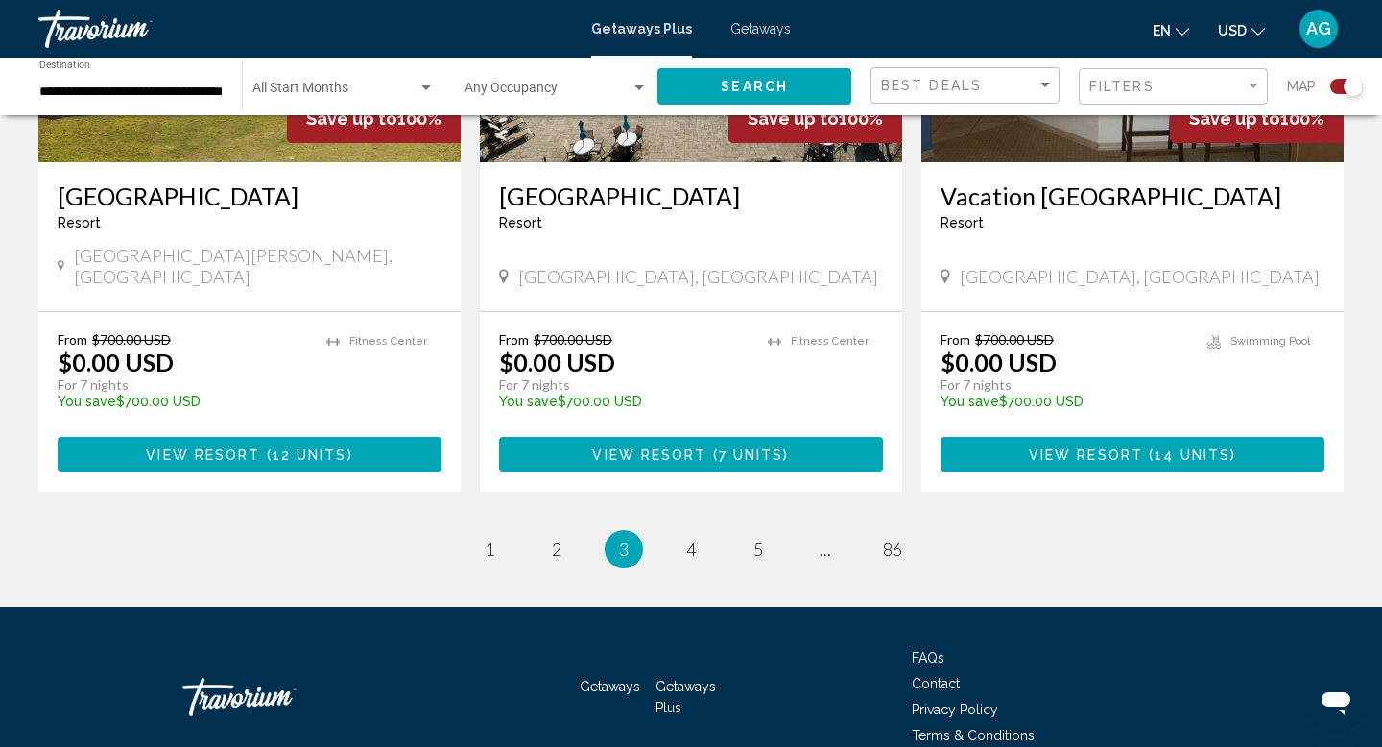
scroll to position [3061, 0]
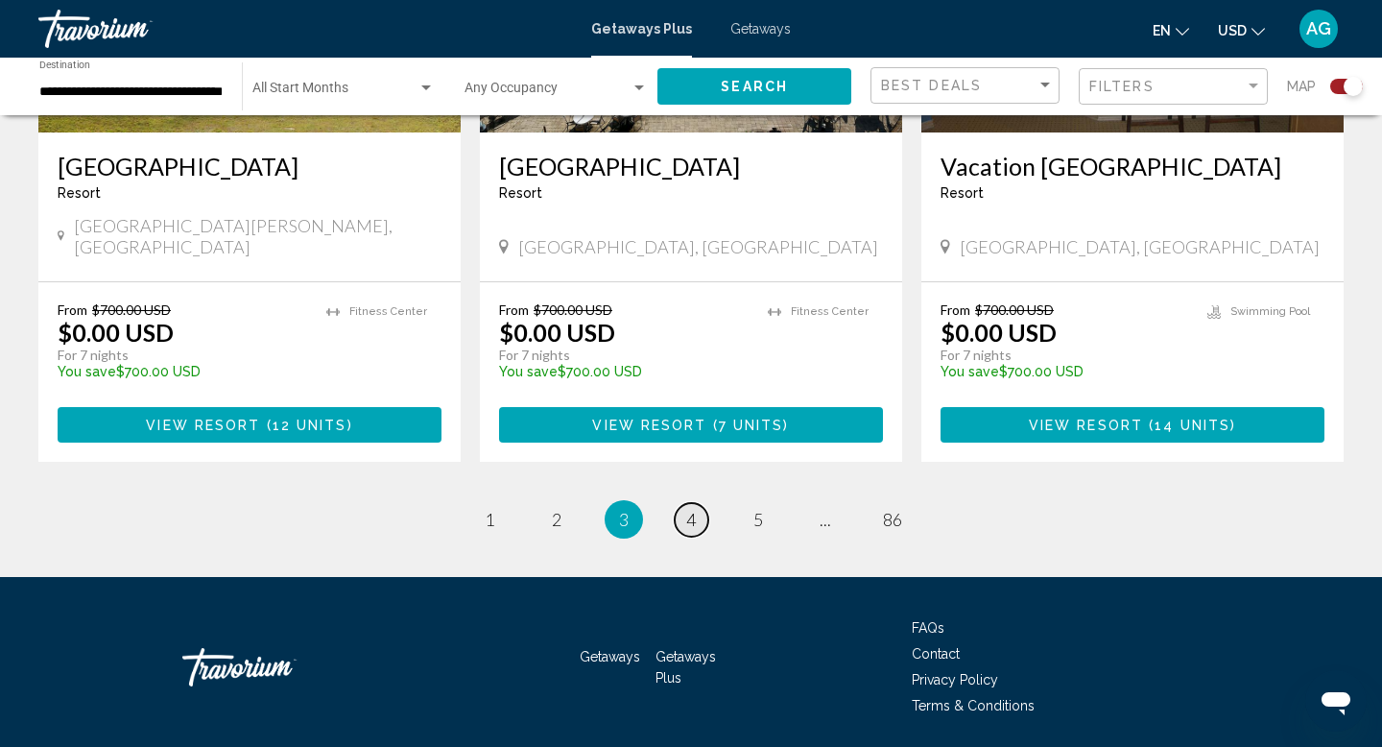
click at [685, 503] on link "page 4" at bounding box center [692, 520] width 34 height 34
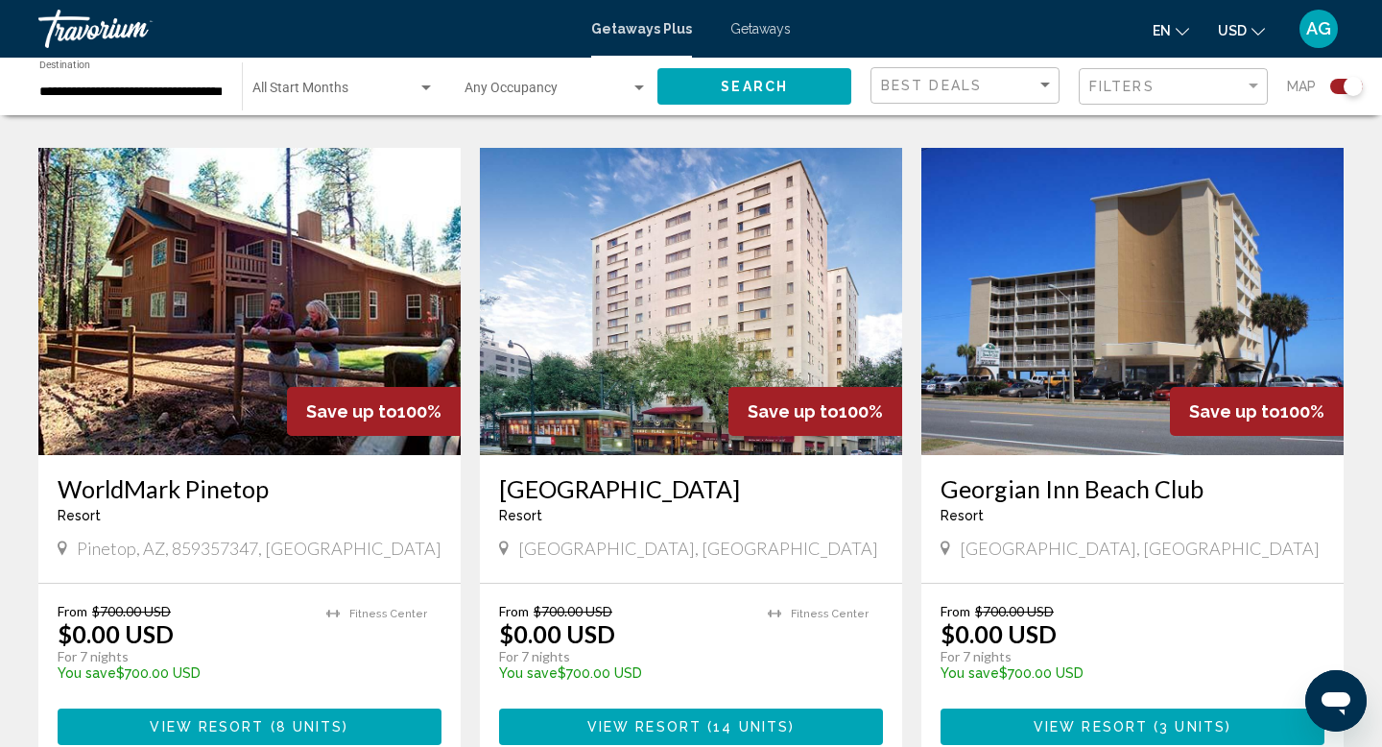
scroll to position [1322, 0]
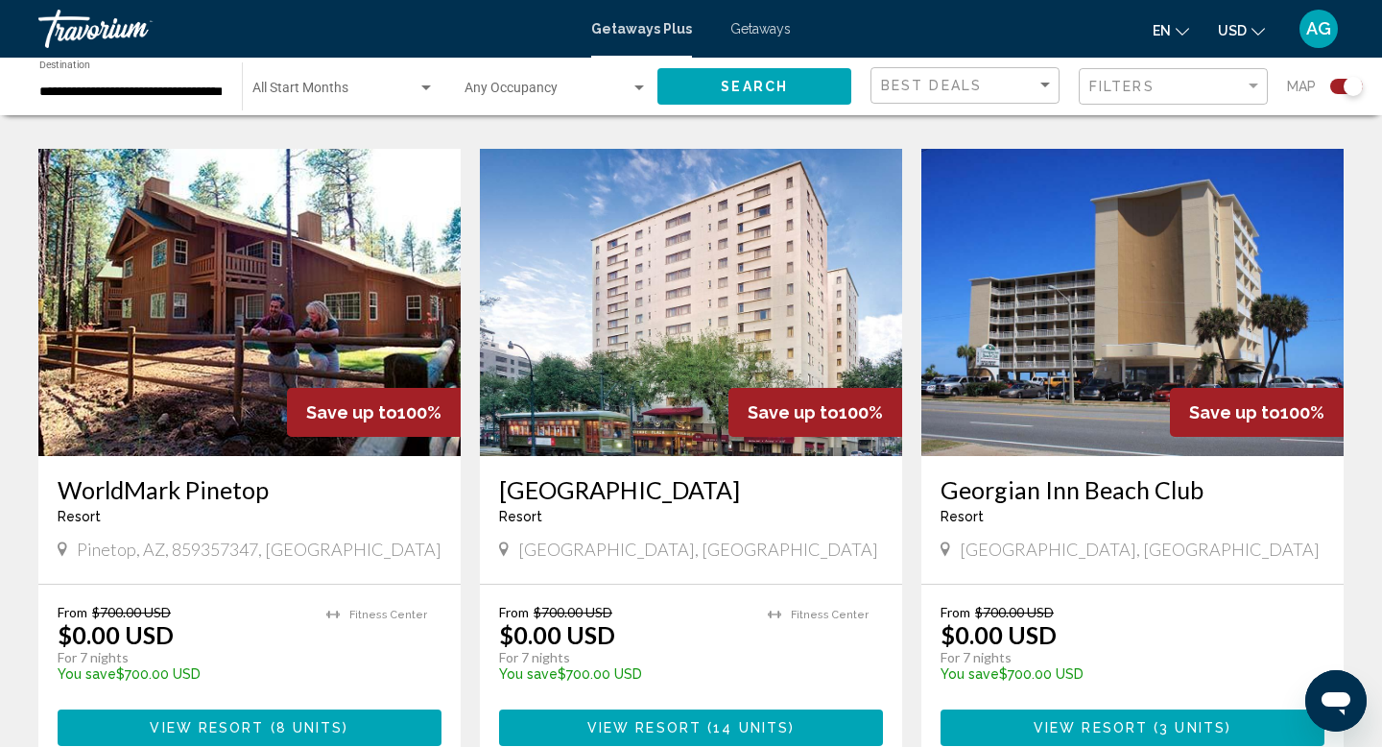
click at [310, 319] on img "Main content" at bounding box center [249, 302] width 422 height 307
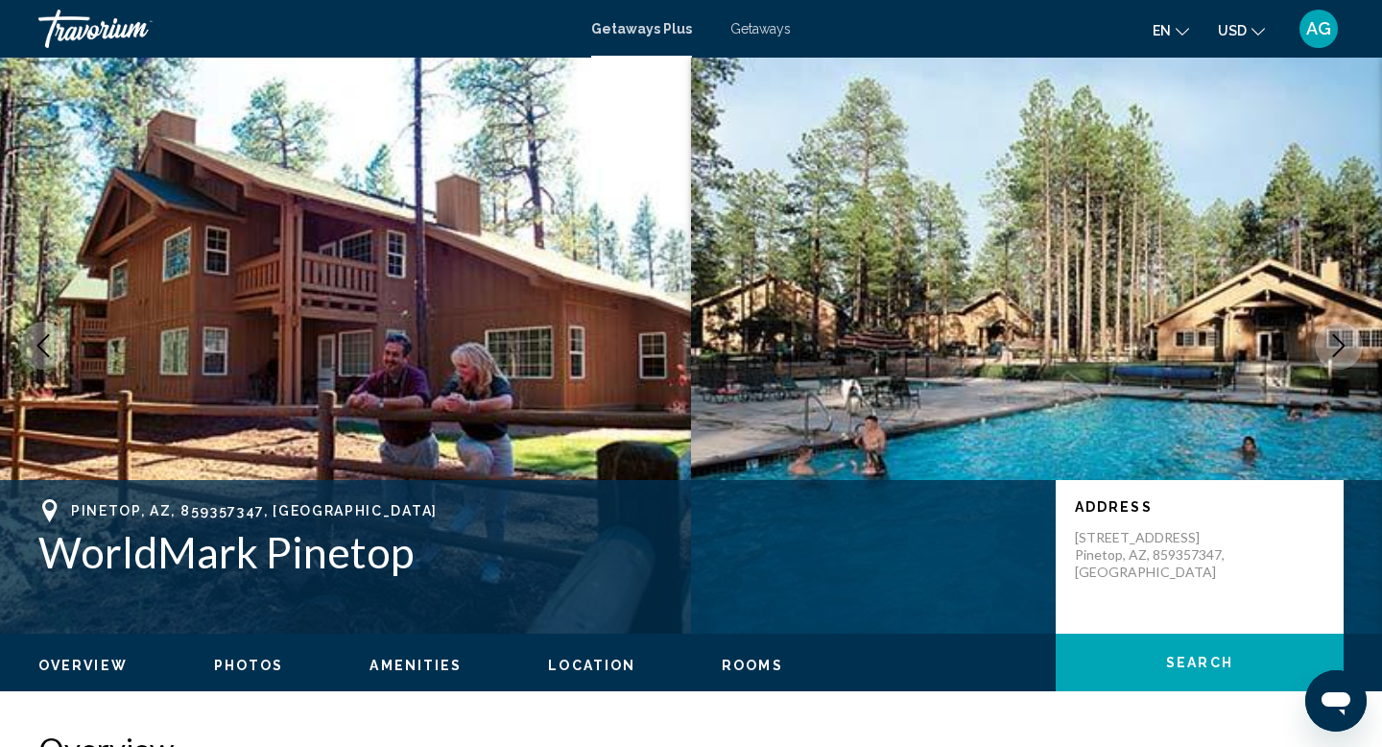
click at [1333, 341] on icon "Next image" at bounding box center [1338, 345] width 23 height 23
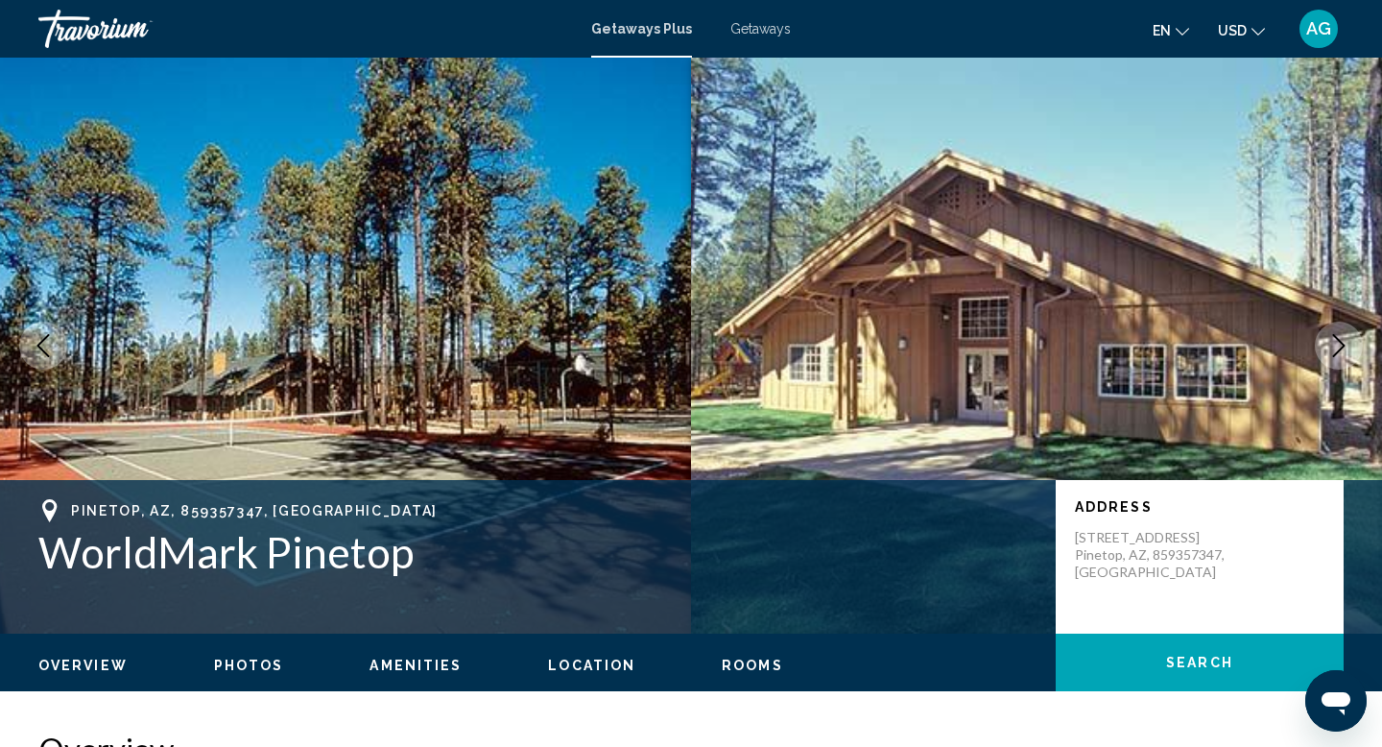
click at [1333, 341] on icon "Next image" at bounding box center [1338, 345] width 23 height 23
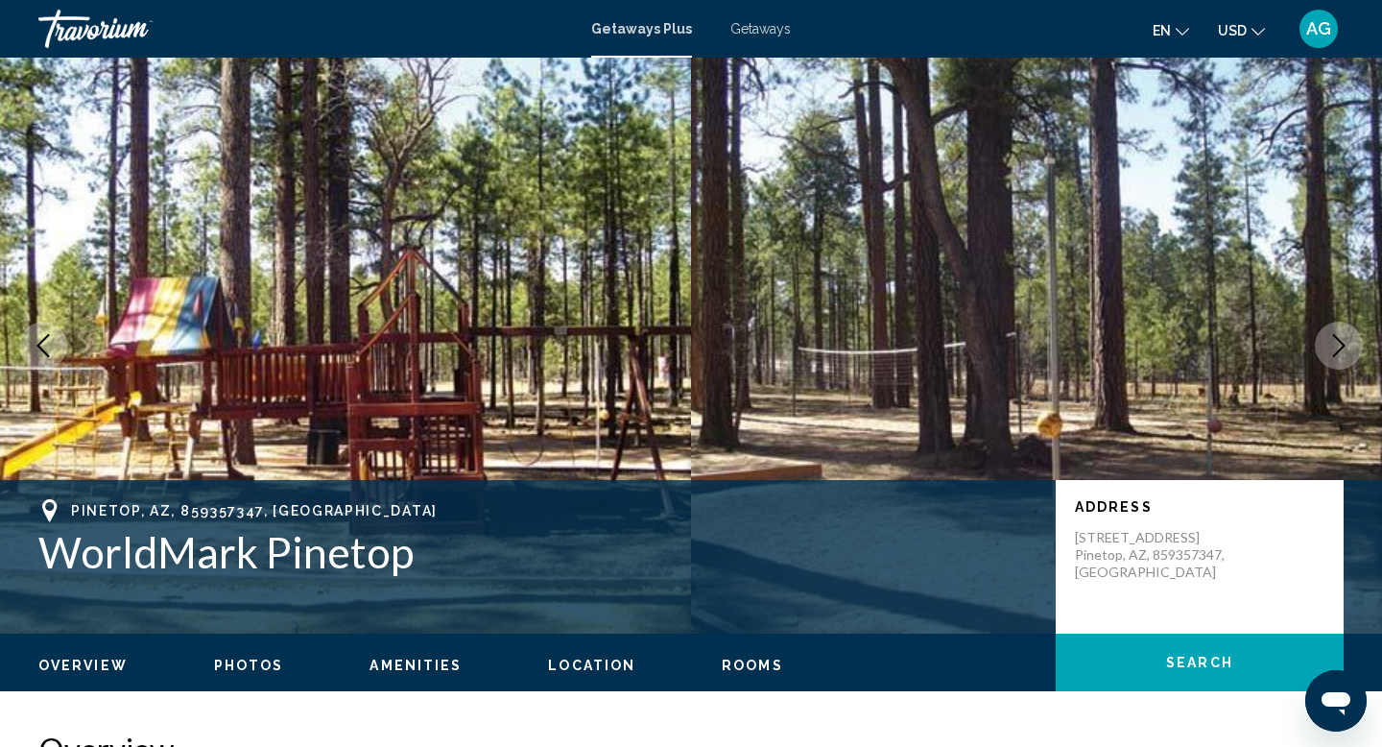
click at [1333, 341] on icon "Next image" at bounding box center [1338, 345] width 23 height 23
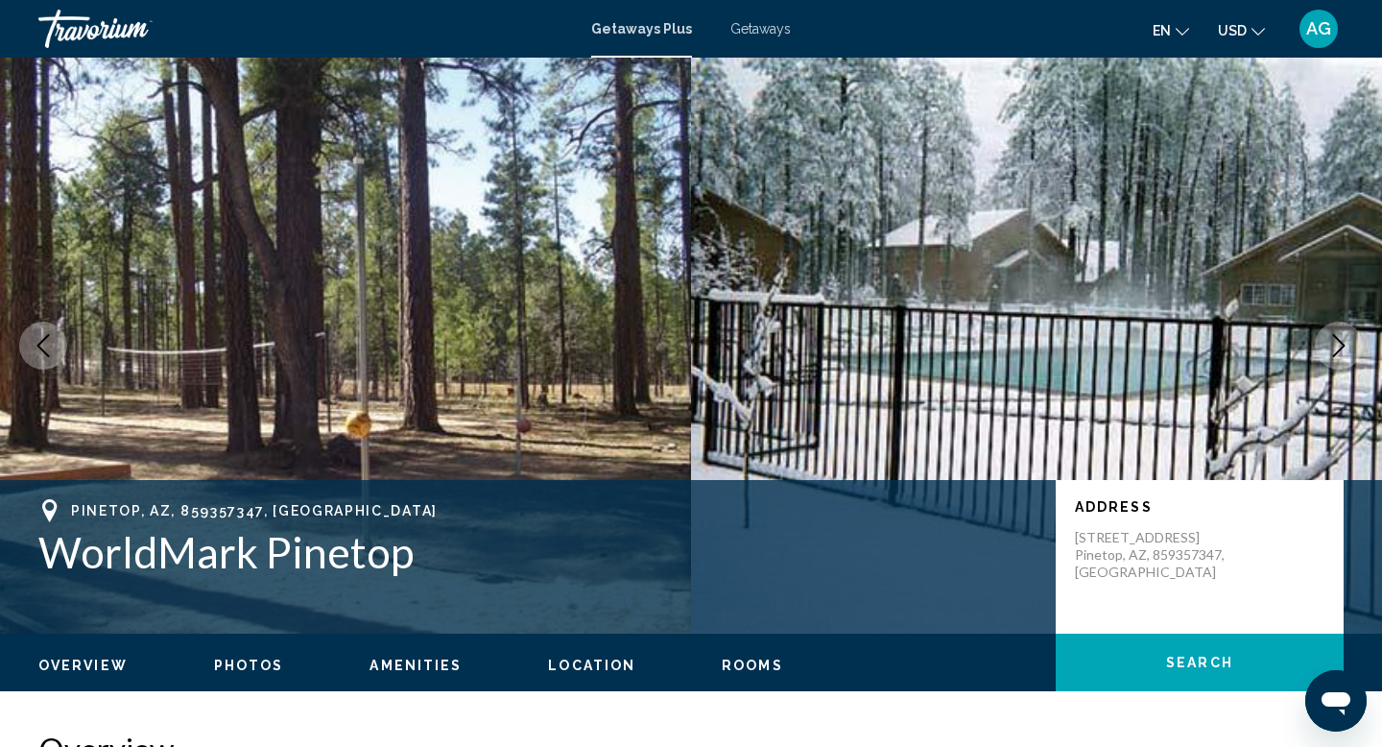
click at [1333, 341] on icon "Next image" at bounding box center [1338, 345] width 23 height 23
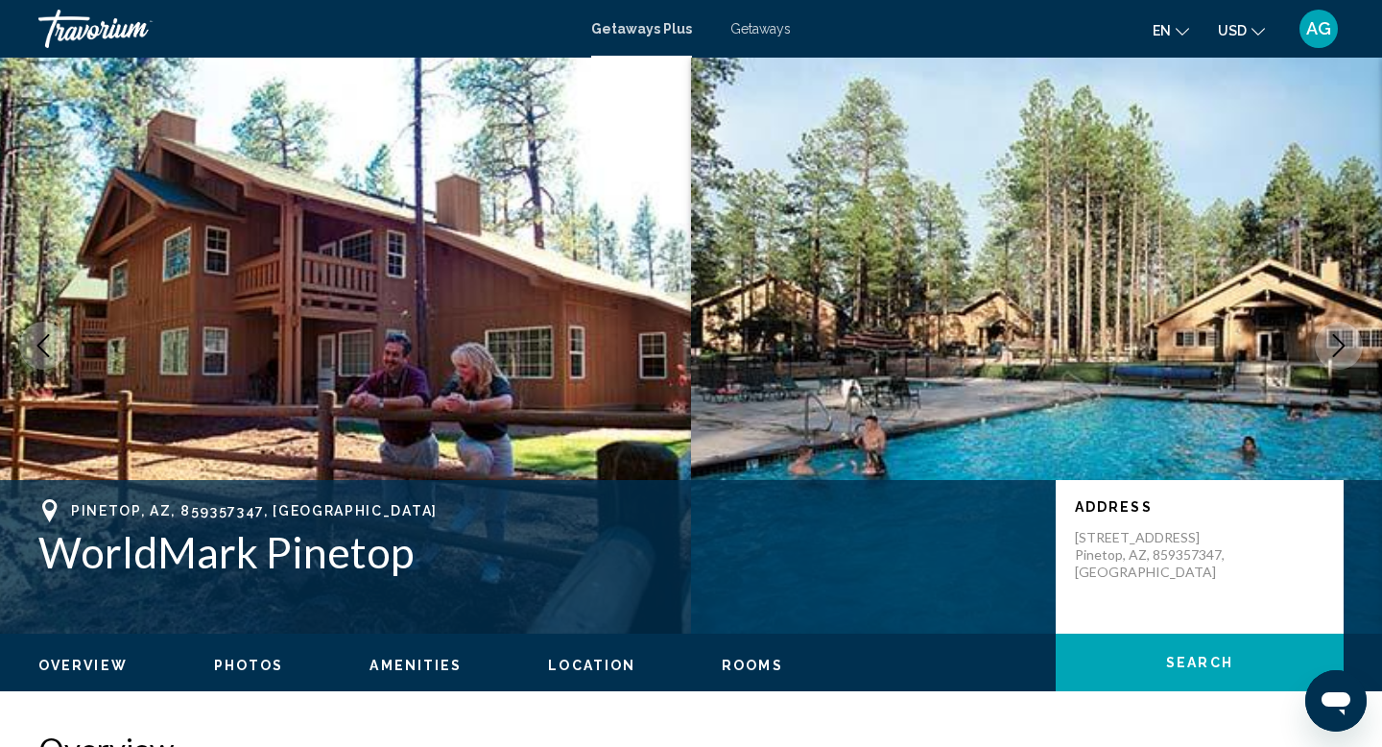
click at [1333, 341] on icon "Next image" at bounding box center [1338, 345] width 23 height 23
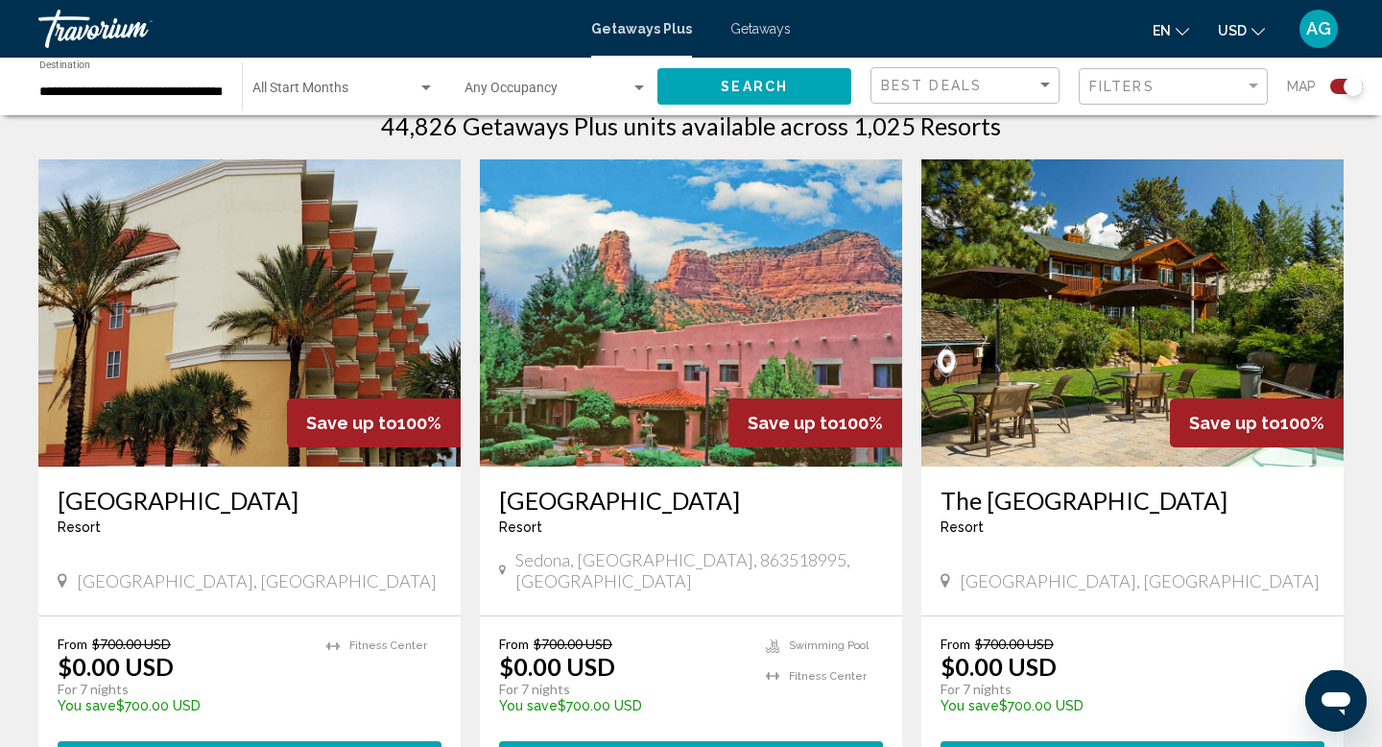
scroll to position [640, 0]
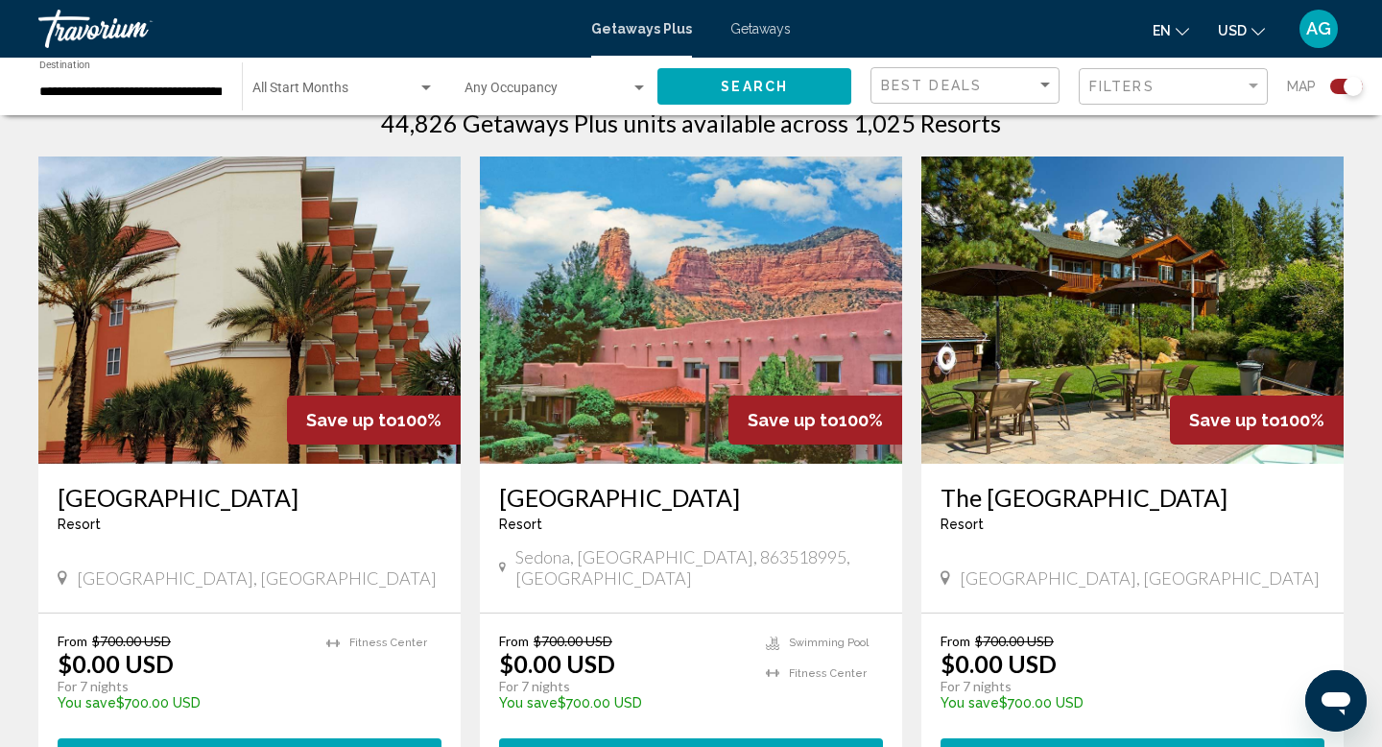
click at [1024, 320] on img "Main content" at bounding box center [1132, 309] width 422 height 307
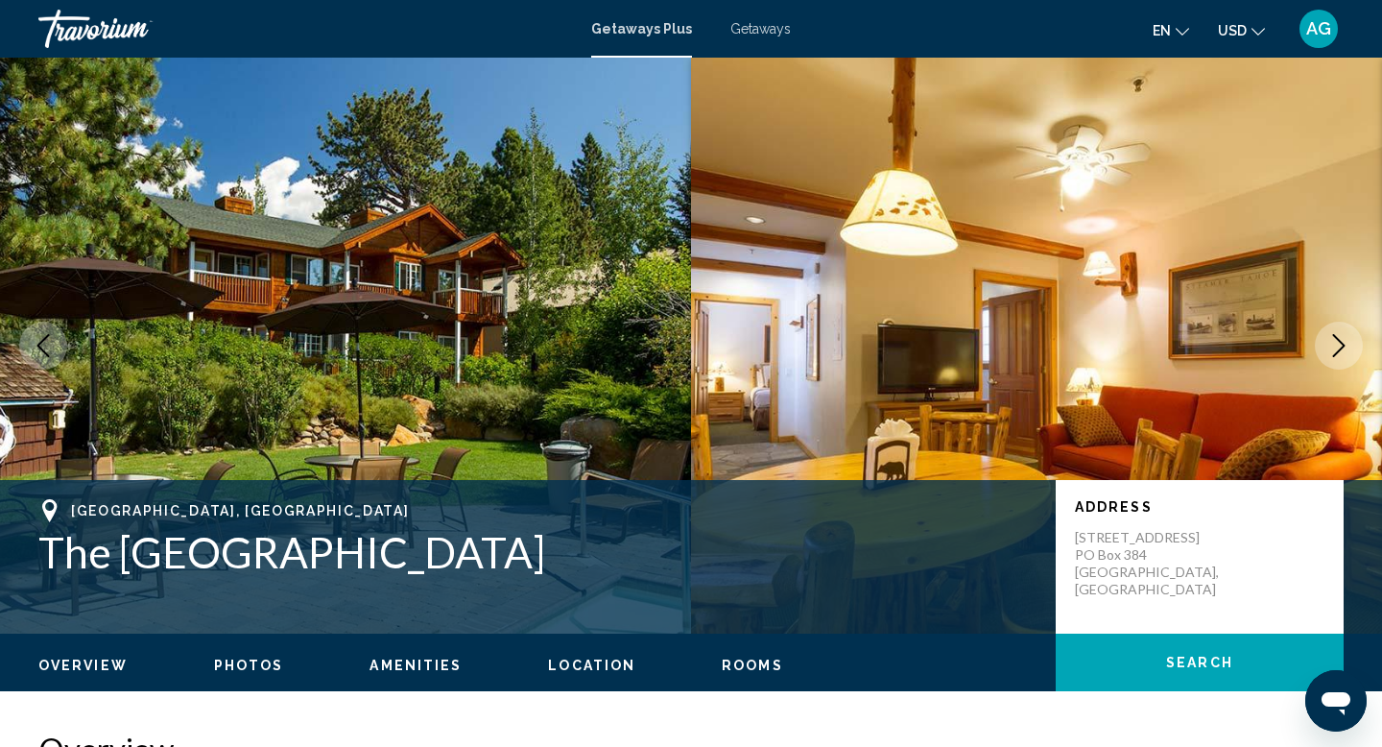
click at [1327, 351] on icon "Next image" at bounding box center [1338, 345] width 23 height 23
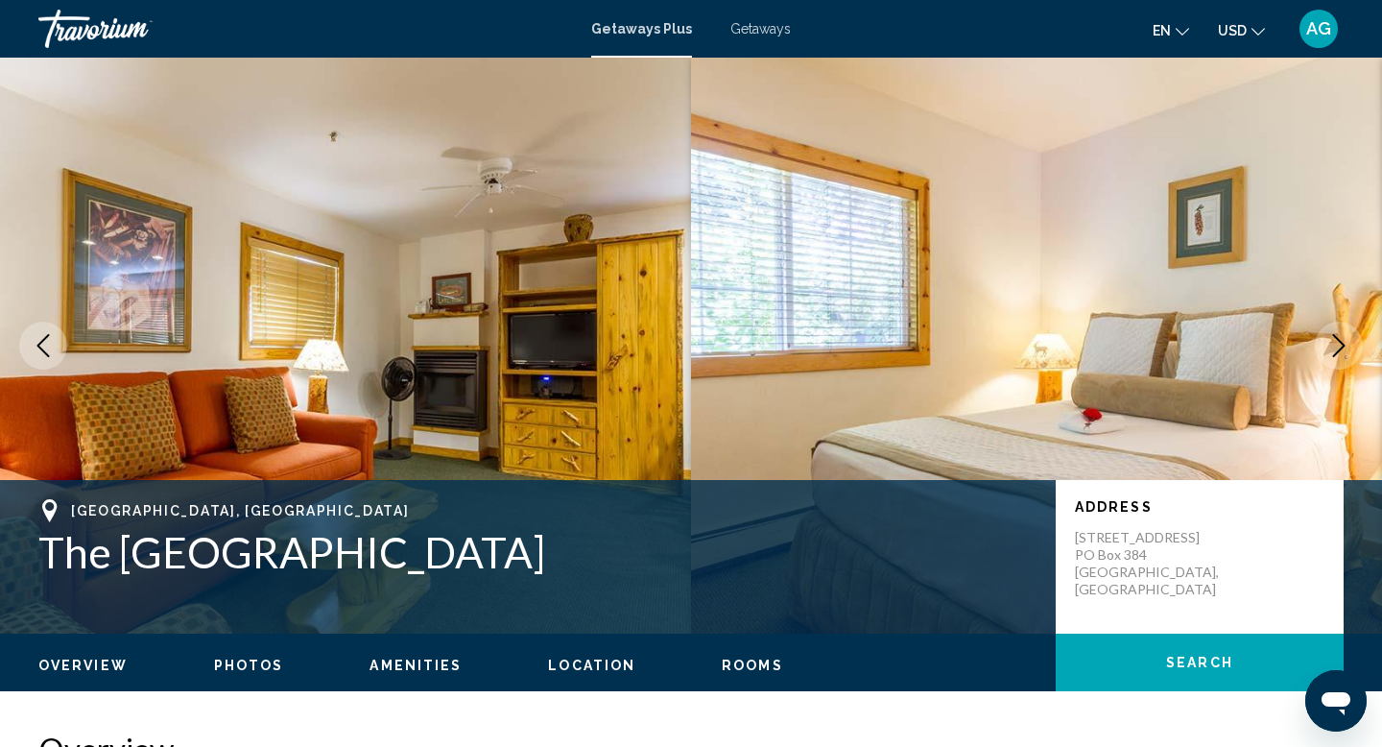
click at [1330, 349] on icon "Next image" at bounding box center [1338, 345] width 23 height 23
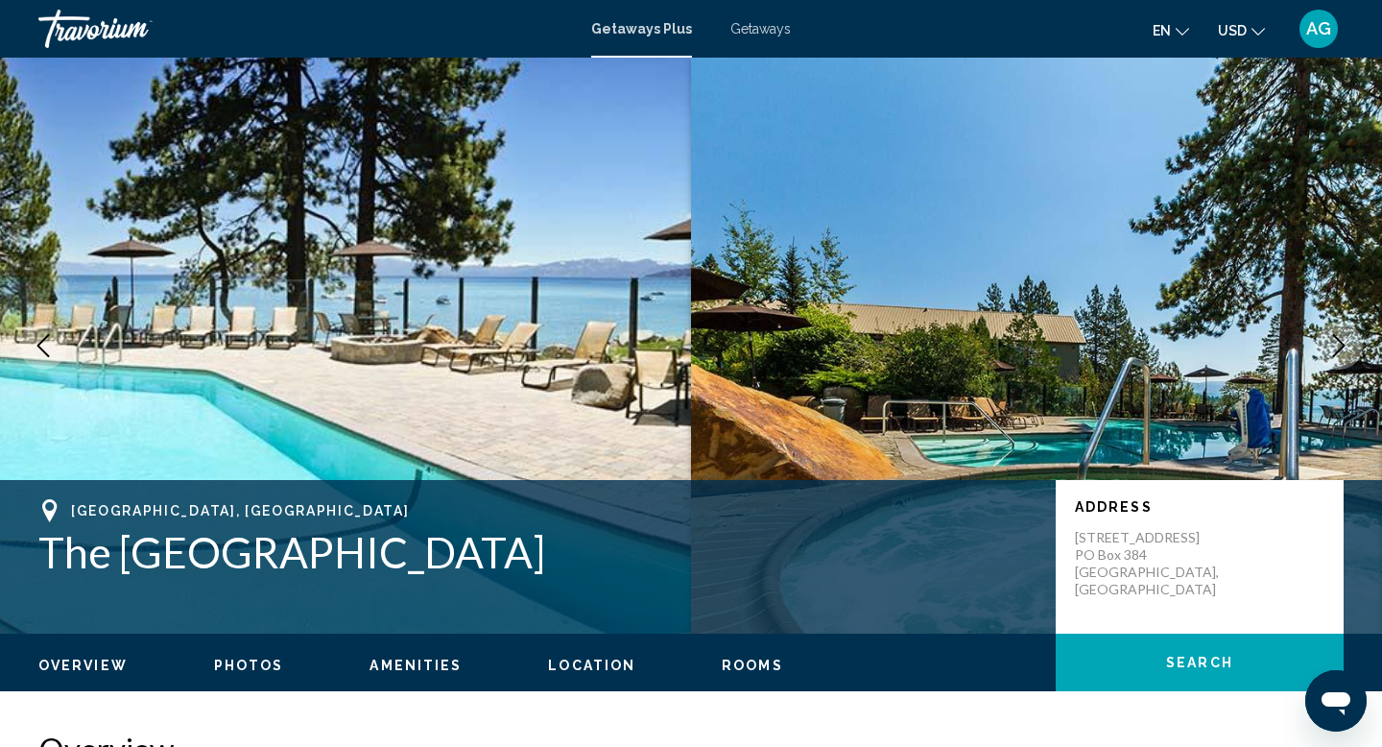
click at [1334, 347] on icon "Next image" at bounding box center [1338, 345] width 23 height 23
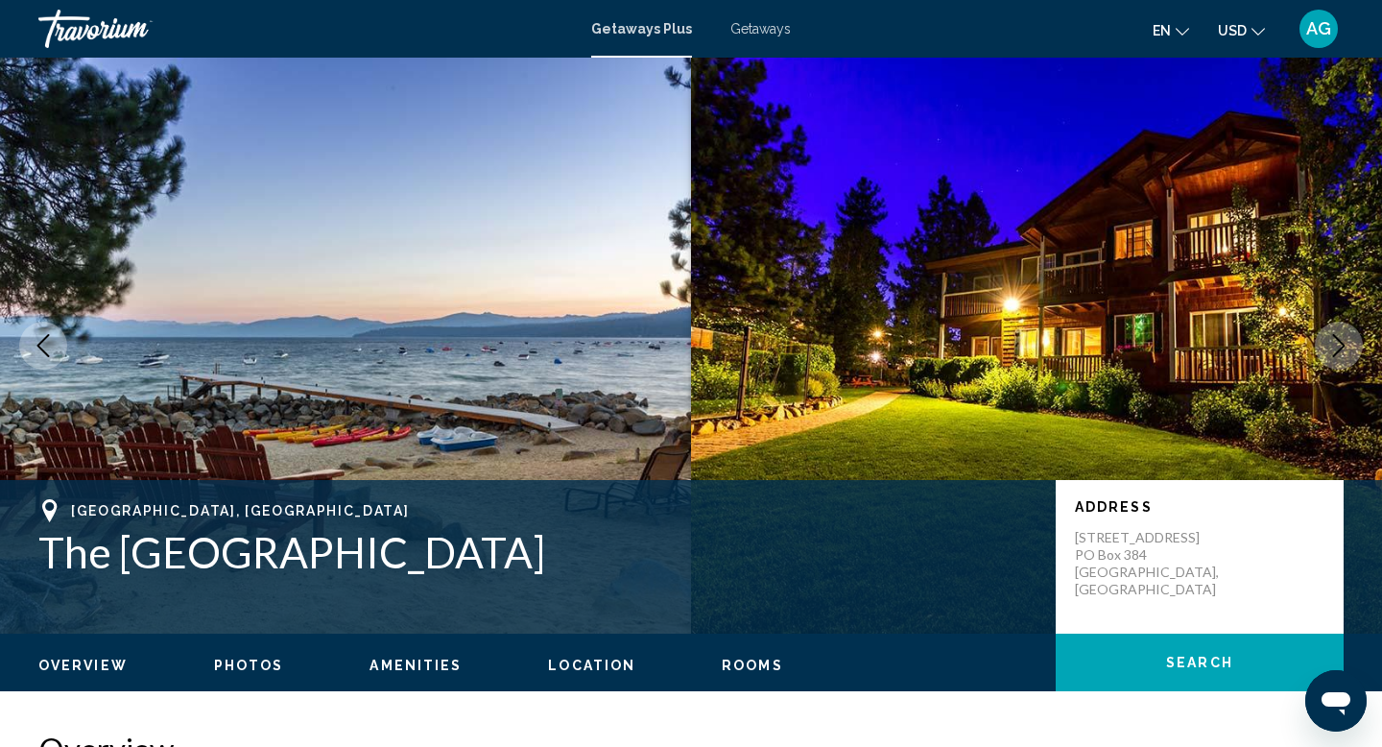
click at [1334, 347] on icon "Next image" at bounding box center [1338, 345] width 23 height 23
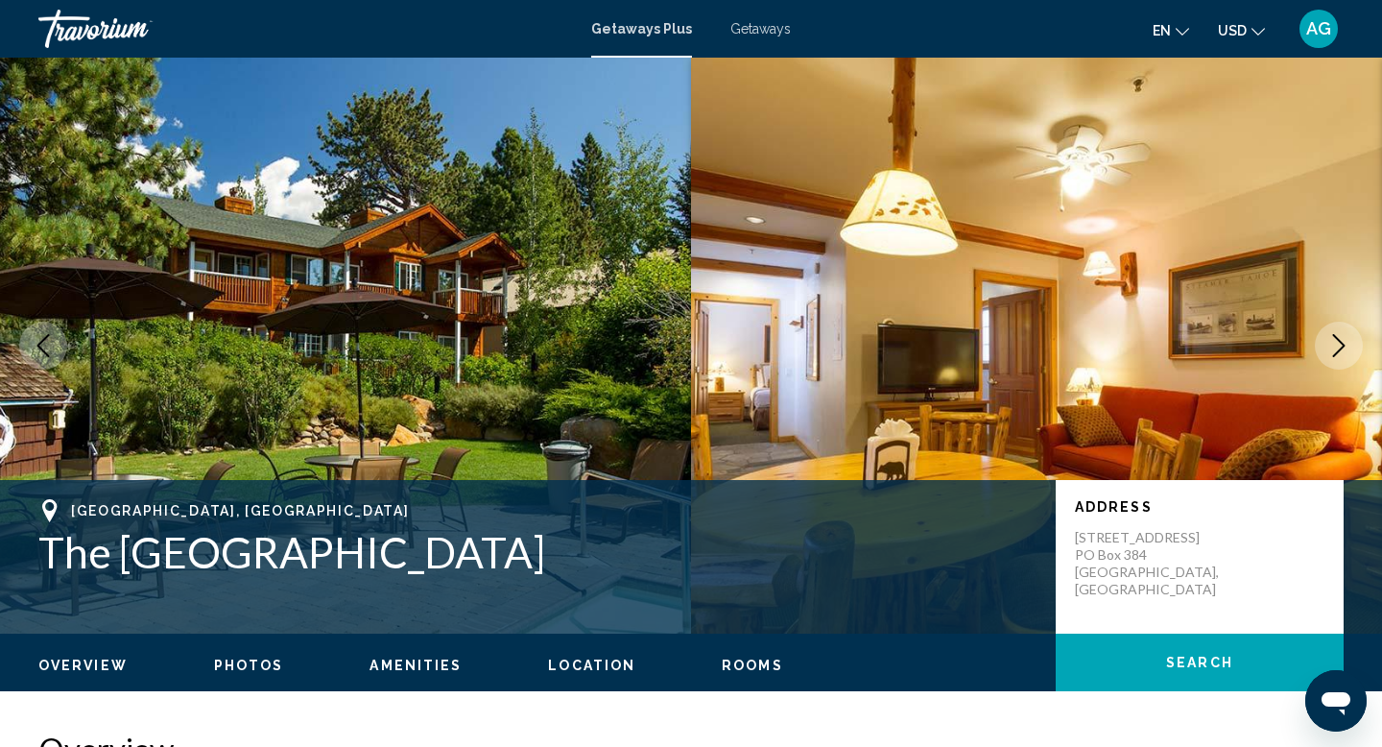
click at [1334, 347] on icon "Next image" at bounding box center [1338, 345] width 23 height 23
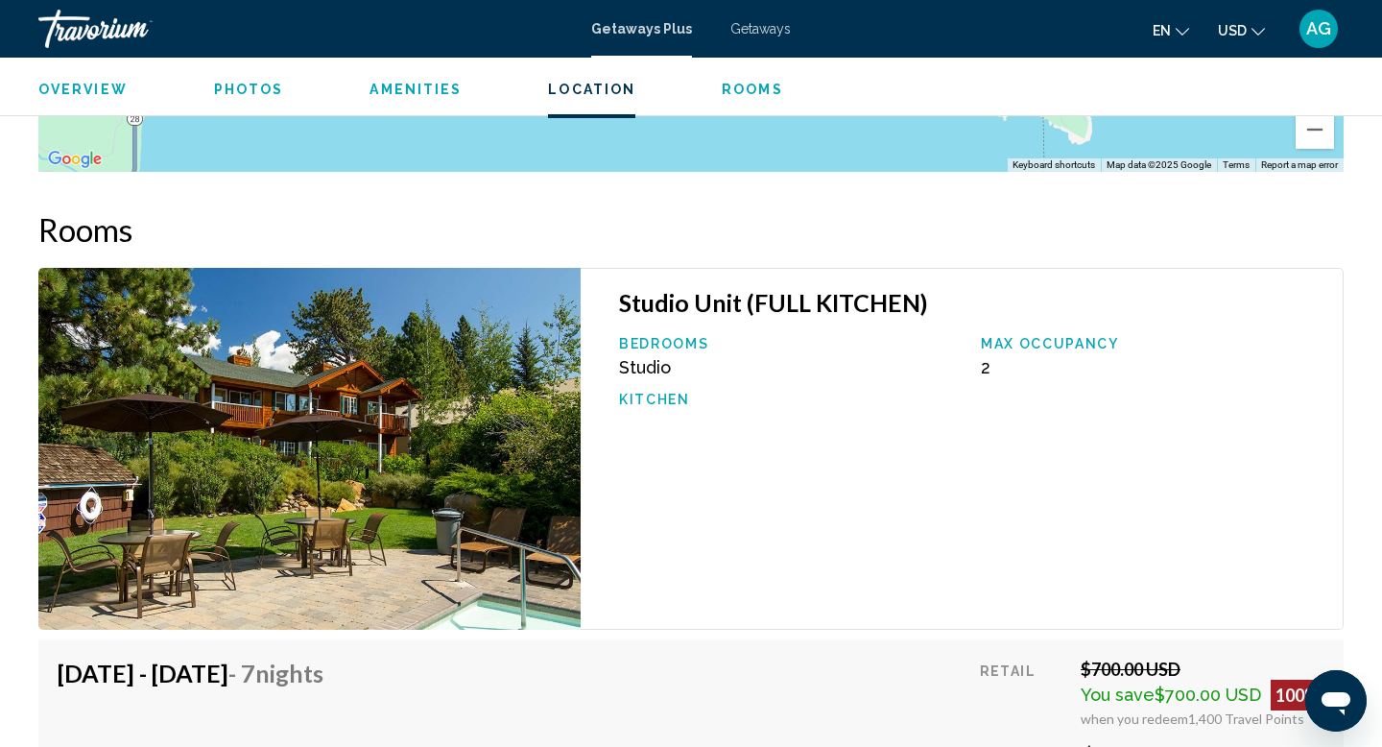
scroll to position [2812, 0]
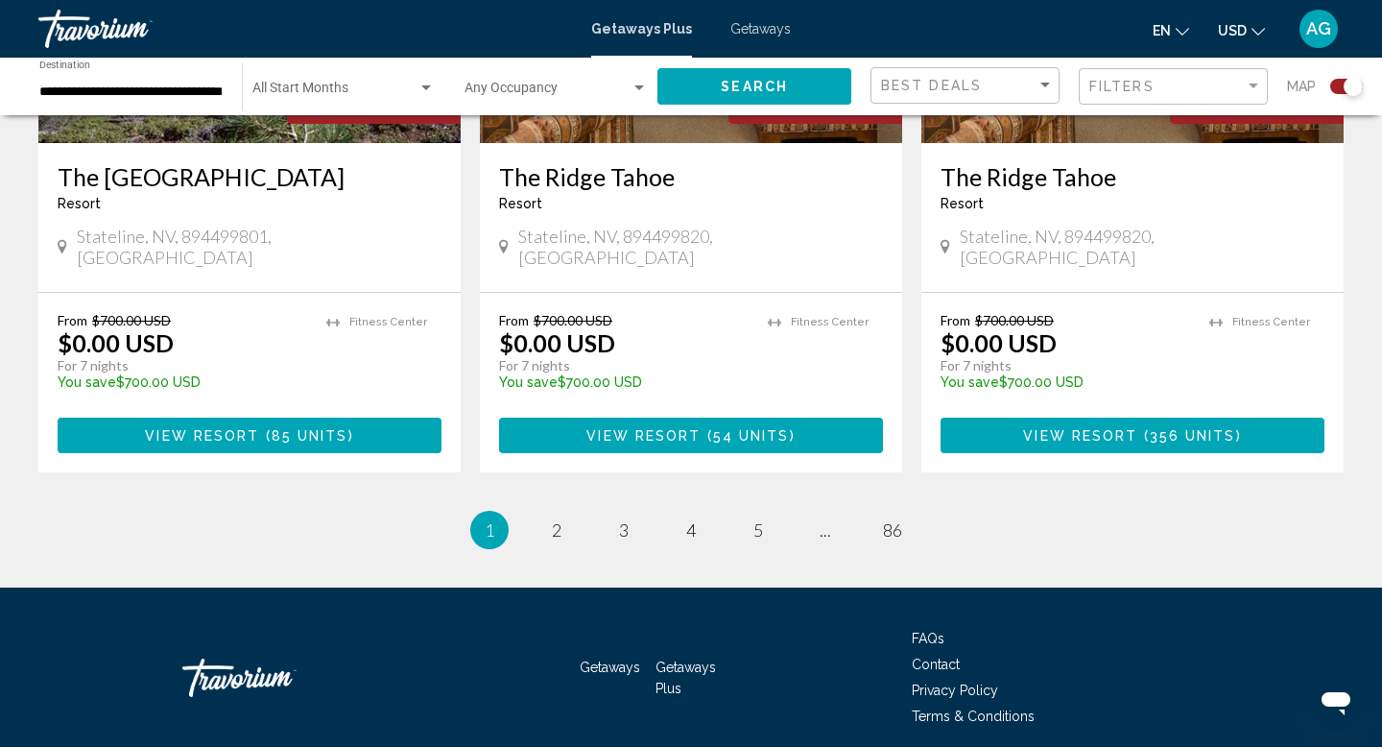
scroll to position [3003, 0]
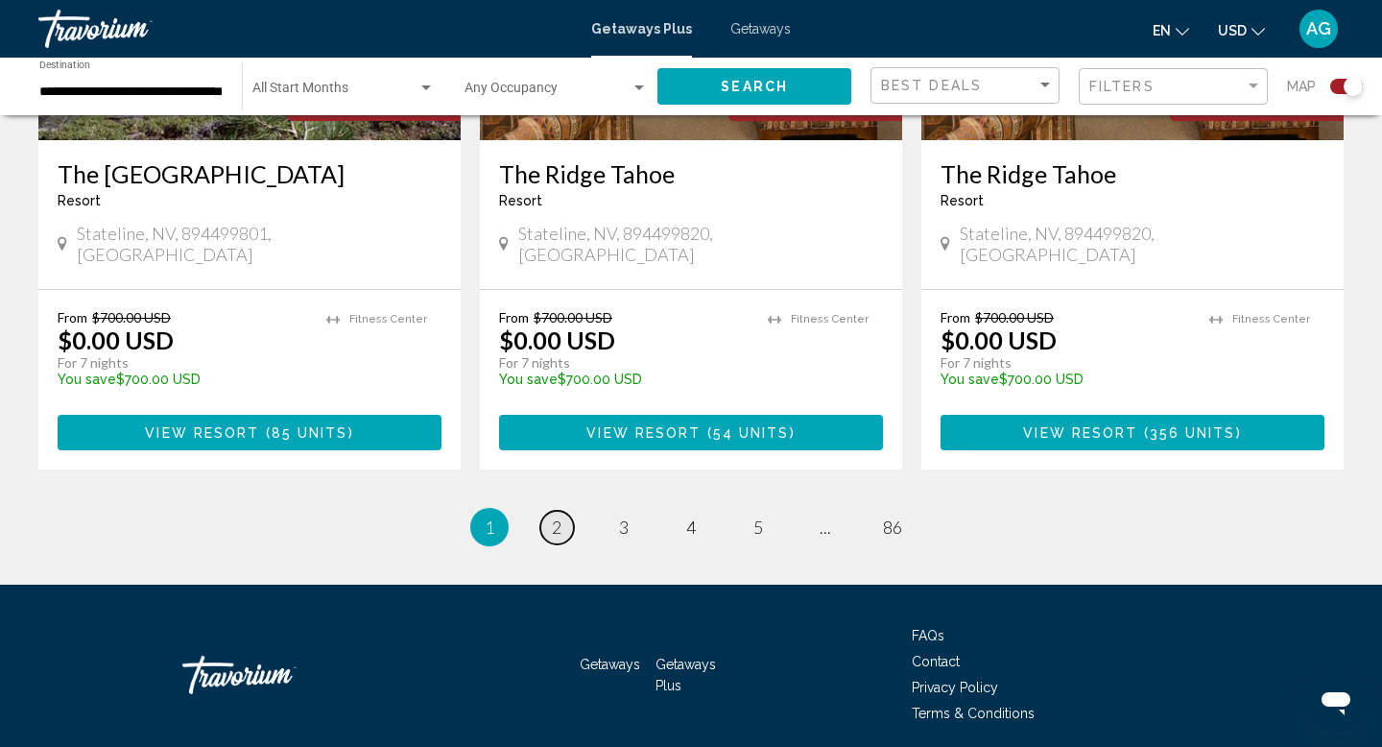
click at [554, 516] on span "2" at bounding box center [557, 526] width 10 height 21
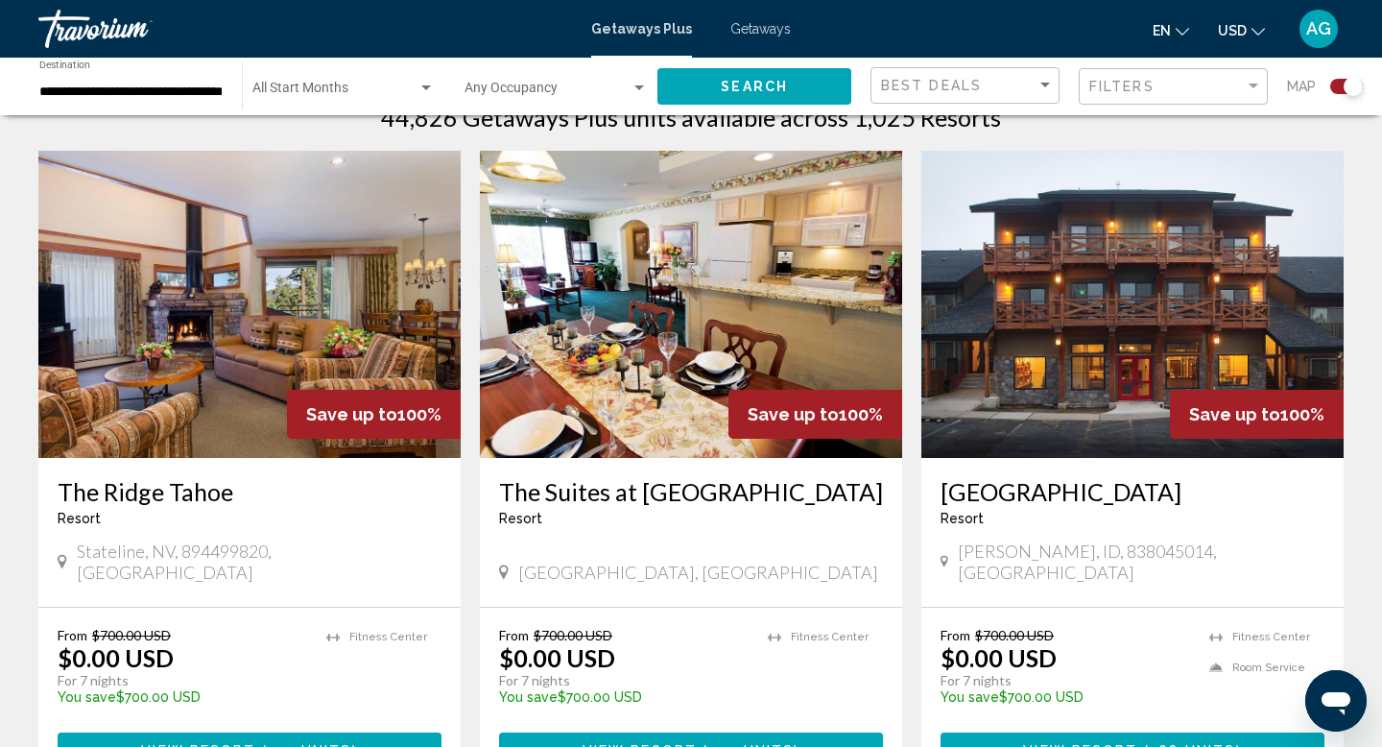
scroll to position [650, 0]
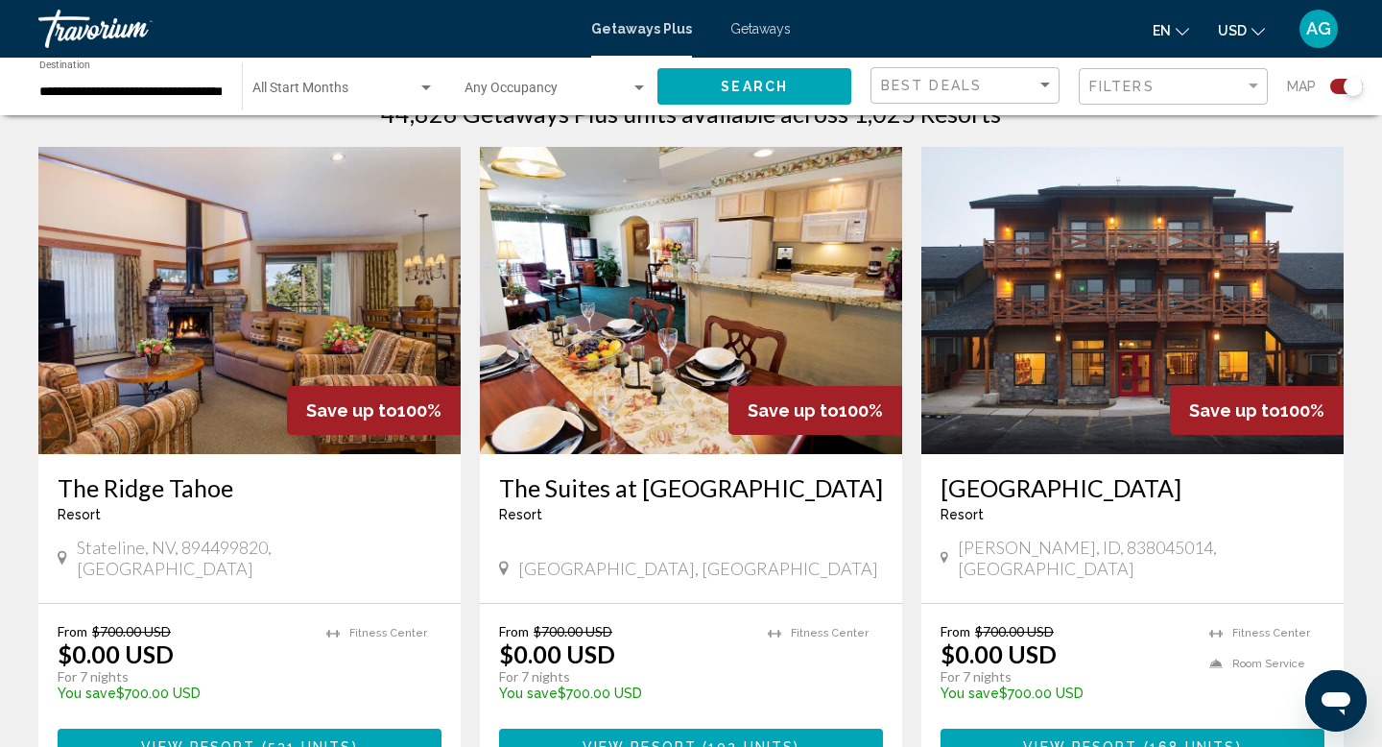
click at [1113, 305] on img "Main content" at bounding box center [1132, 300] width 422 height 307
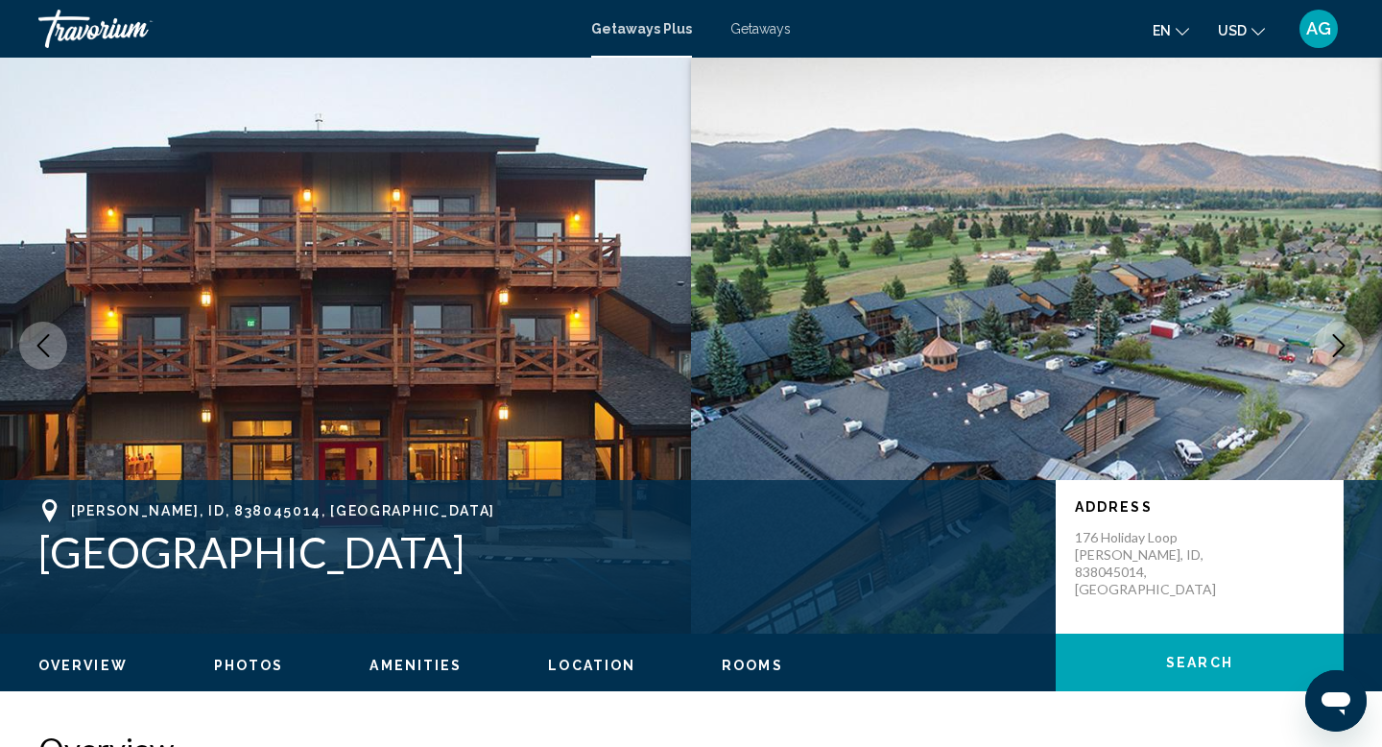
click at [1337, 344] on icon "Next image" at bounding box center [1338, 345] width 23 height 23
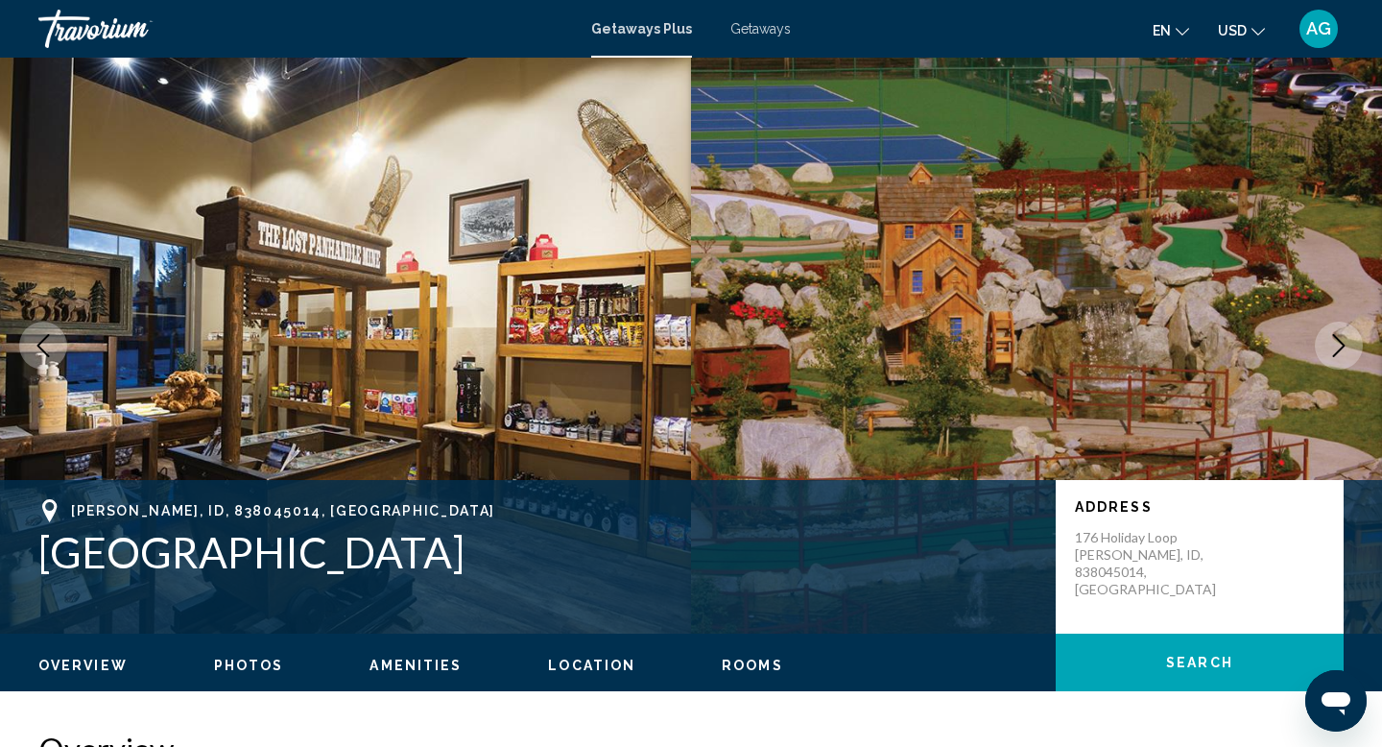
click at [1337, 344] on icon "Next image" at bounding box center [1338, 345] width 23 height 23
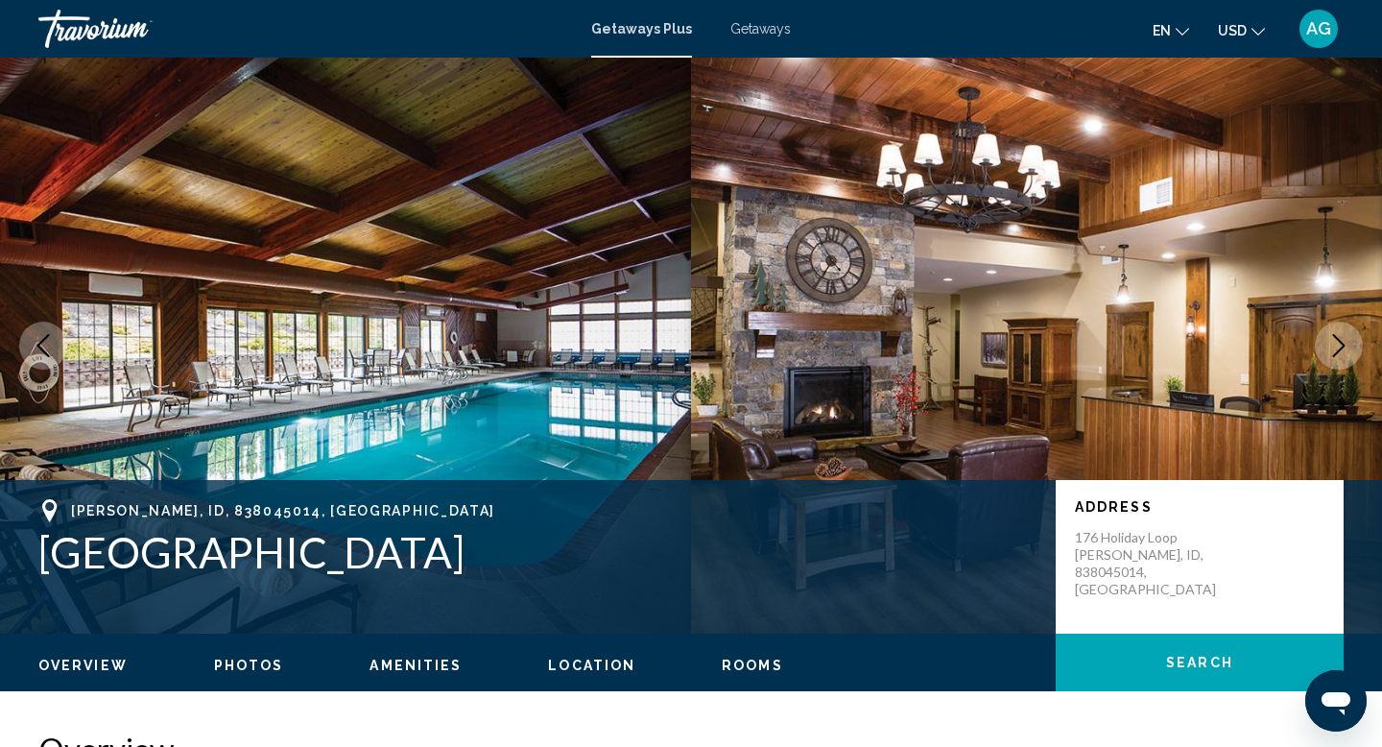
click at [1337, 344] on icon "Next image" at bounding box center [1338, 345] width 23 height 23
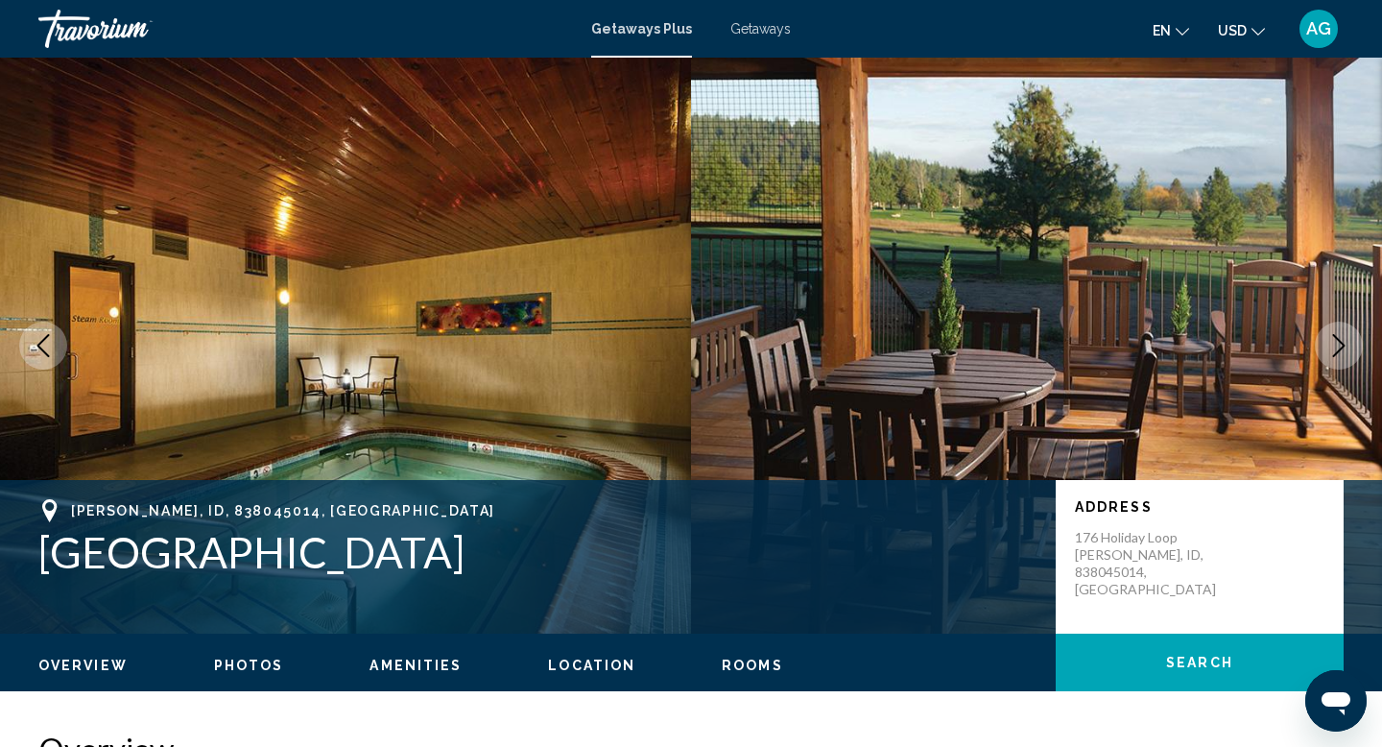
click at [1337, 344] on icon "Next image" at bounding box center [1338, 345] width 23 height 23
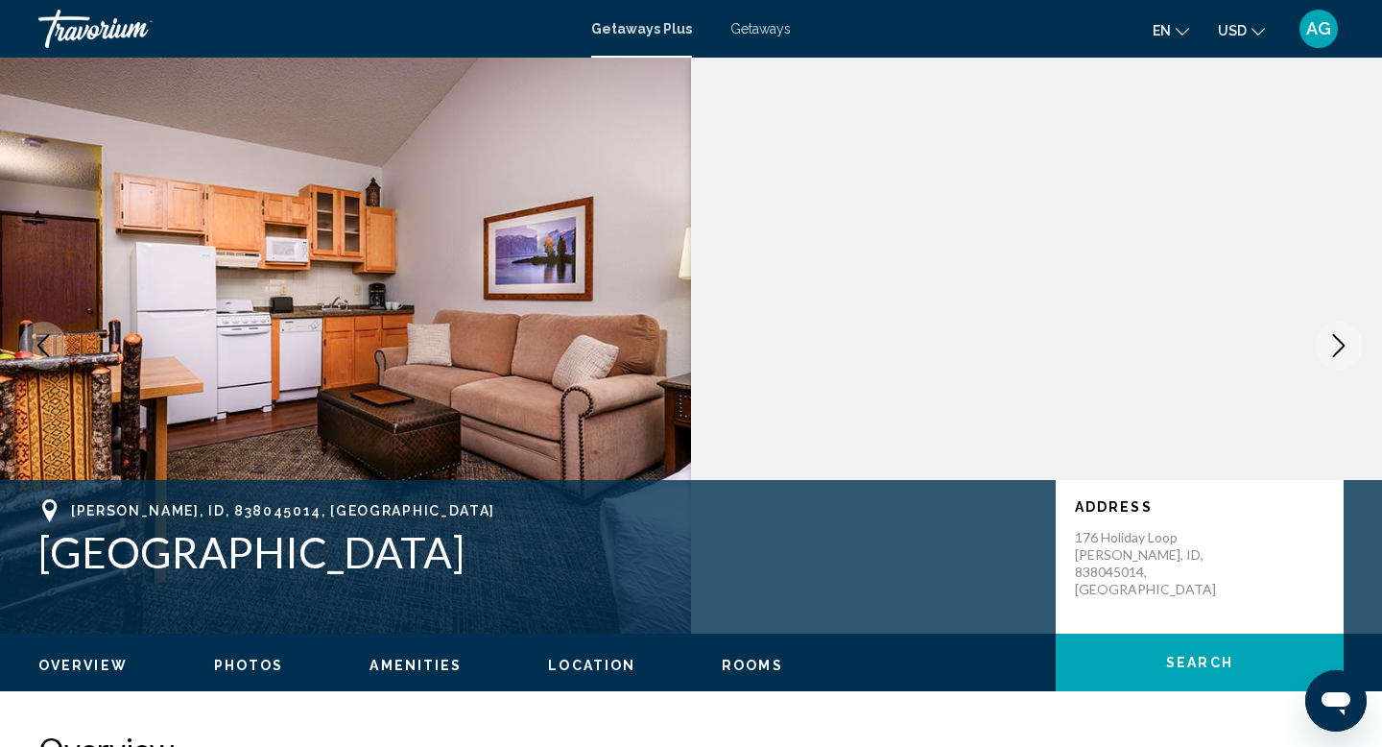
click at [1337, 344] on icon "Next image" at bounding box center [1338, 345] width 23 height 23
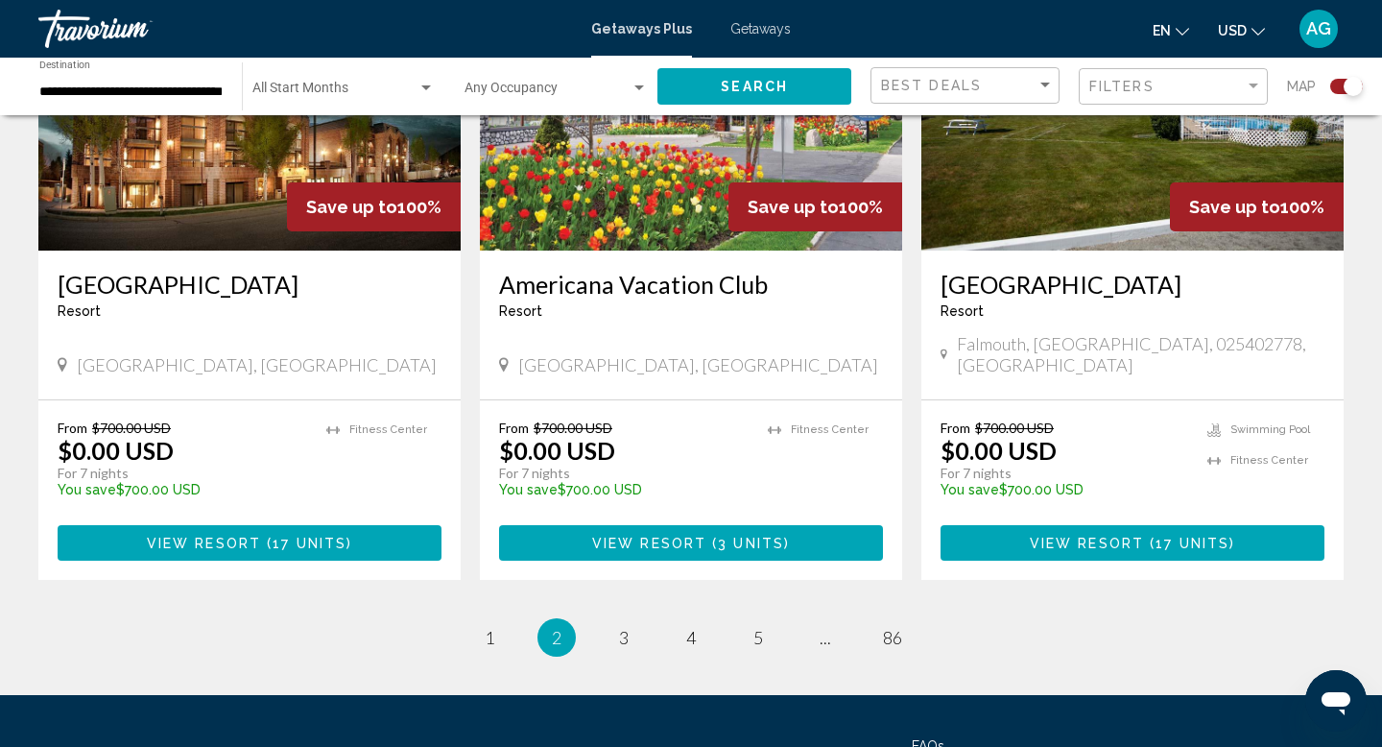
scroll to position [2975, 0]
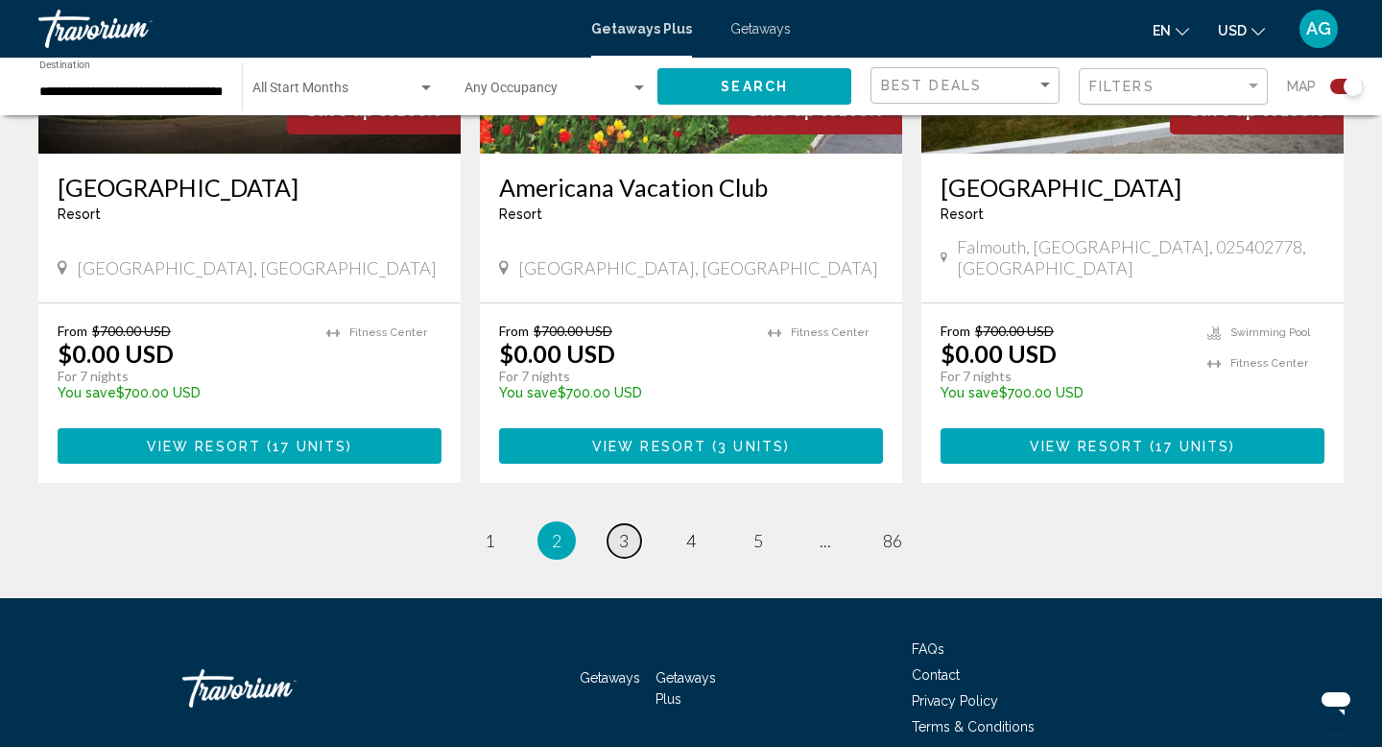
click at [622, 530] on span "3" at bounding box center [624, 540] width 10 height 21
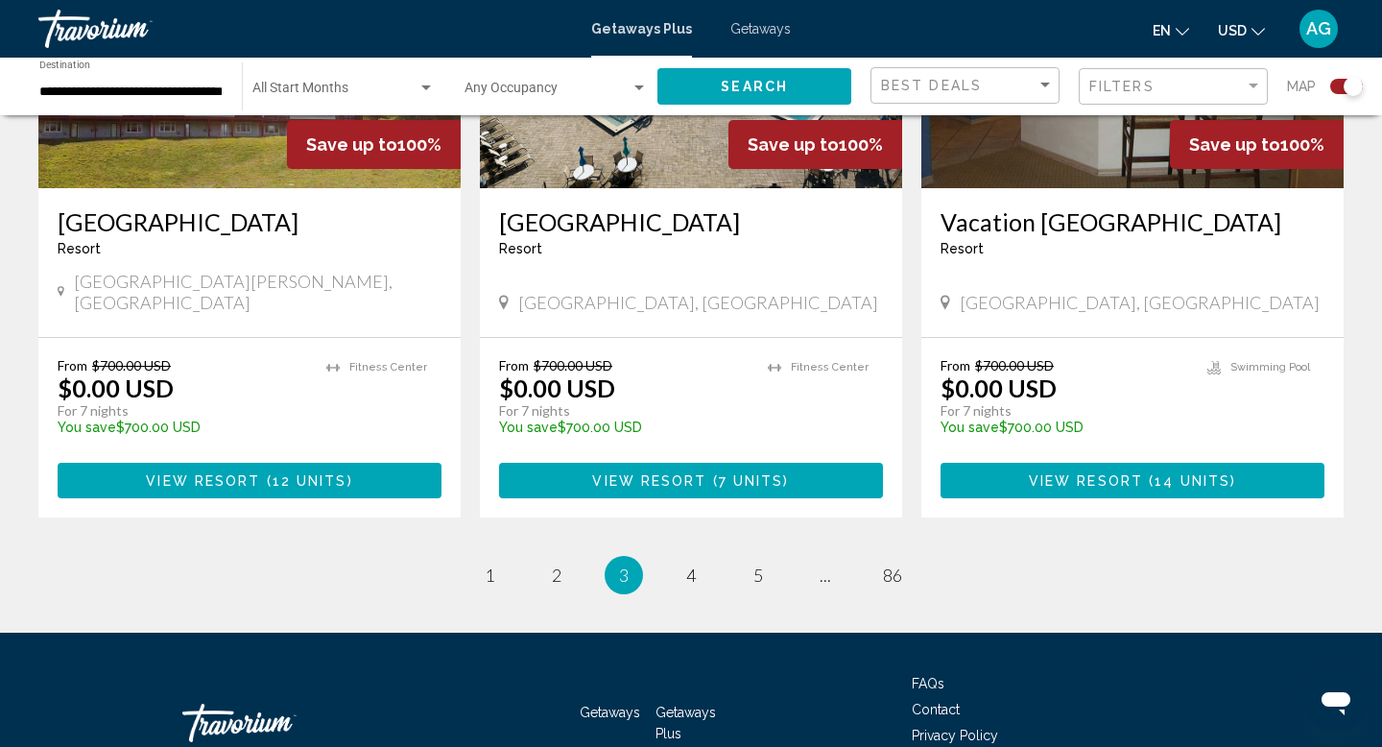
scroll to position [3061, 0]
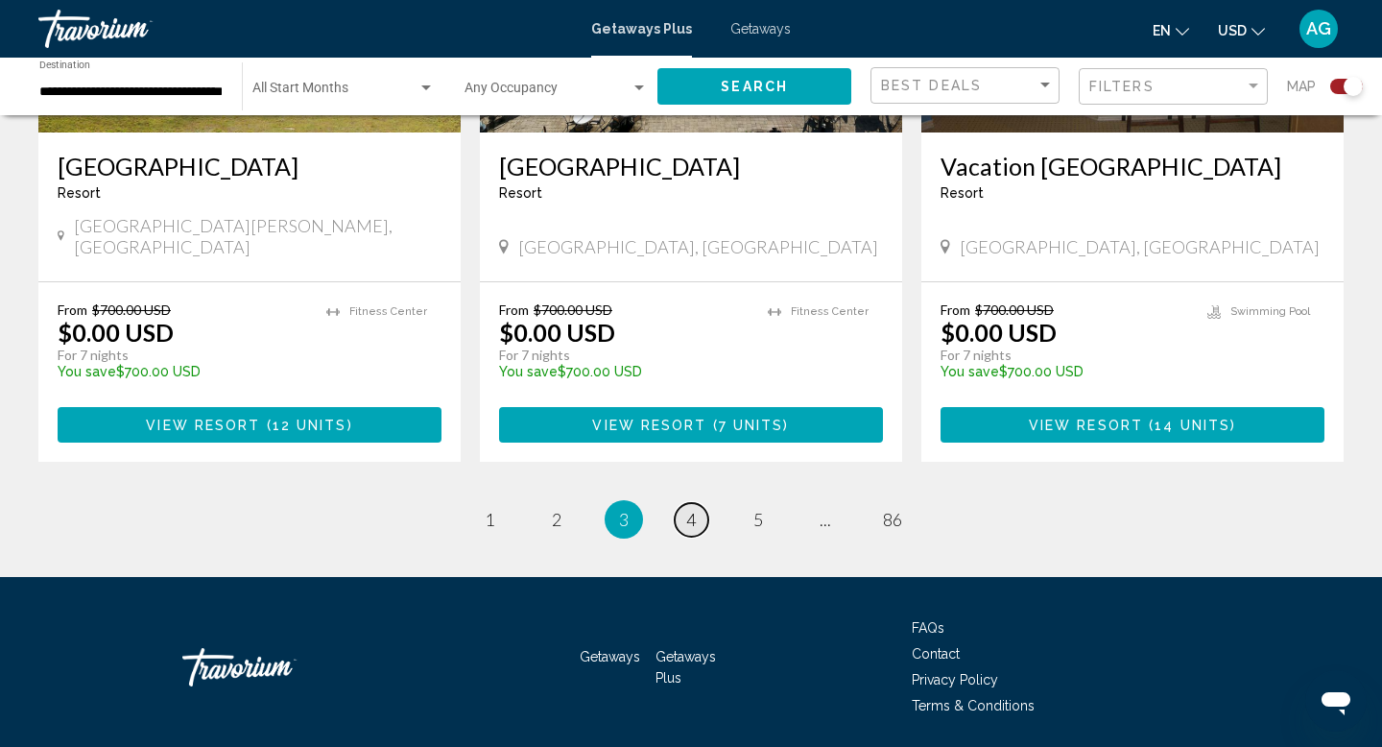
click at [682, 503] on link "page 4" at bounding box center [692, 520] width 34 height 34
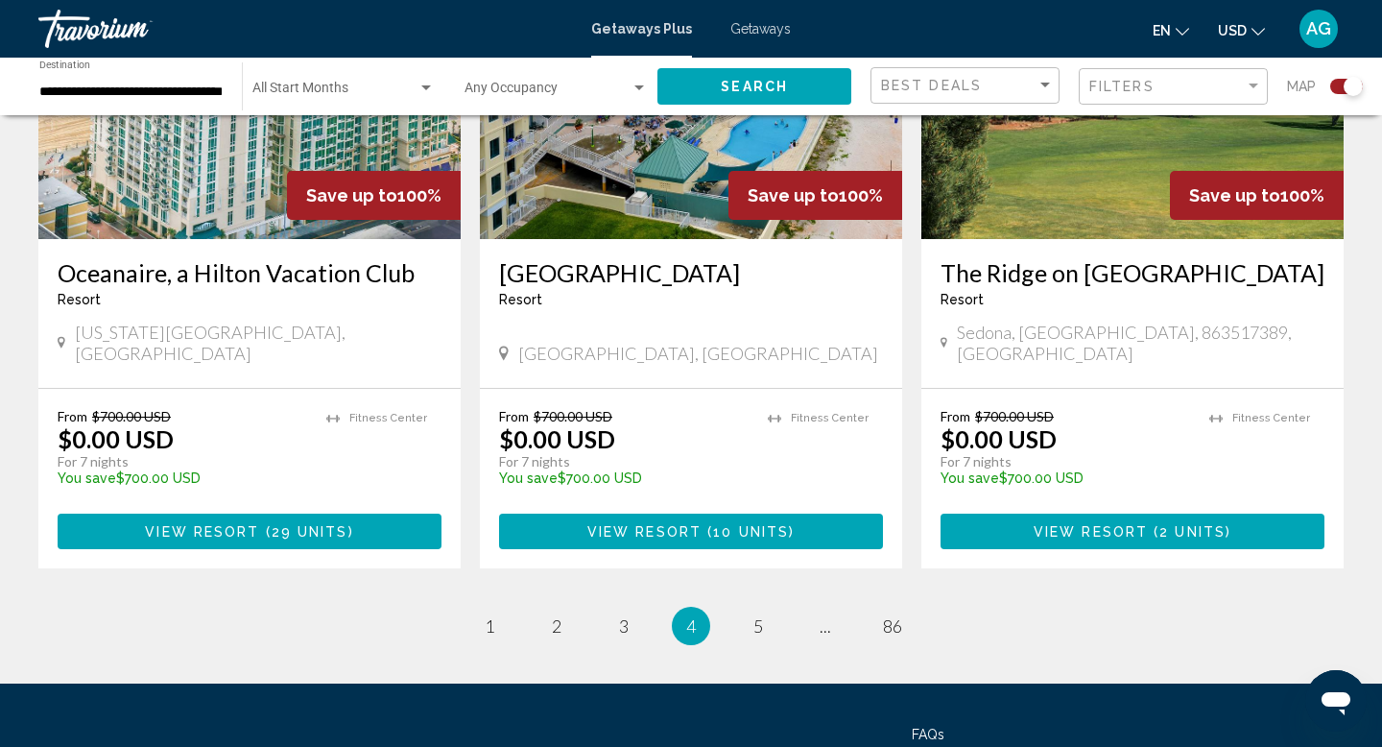
scroll to position [3003, 0]
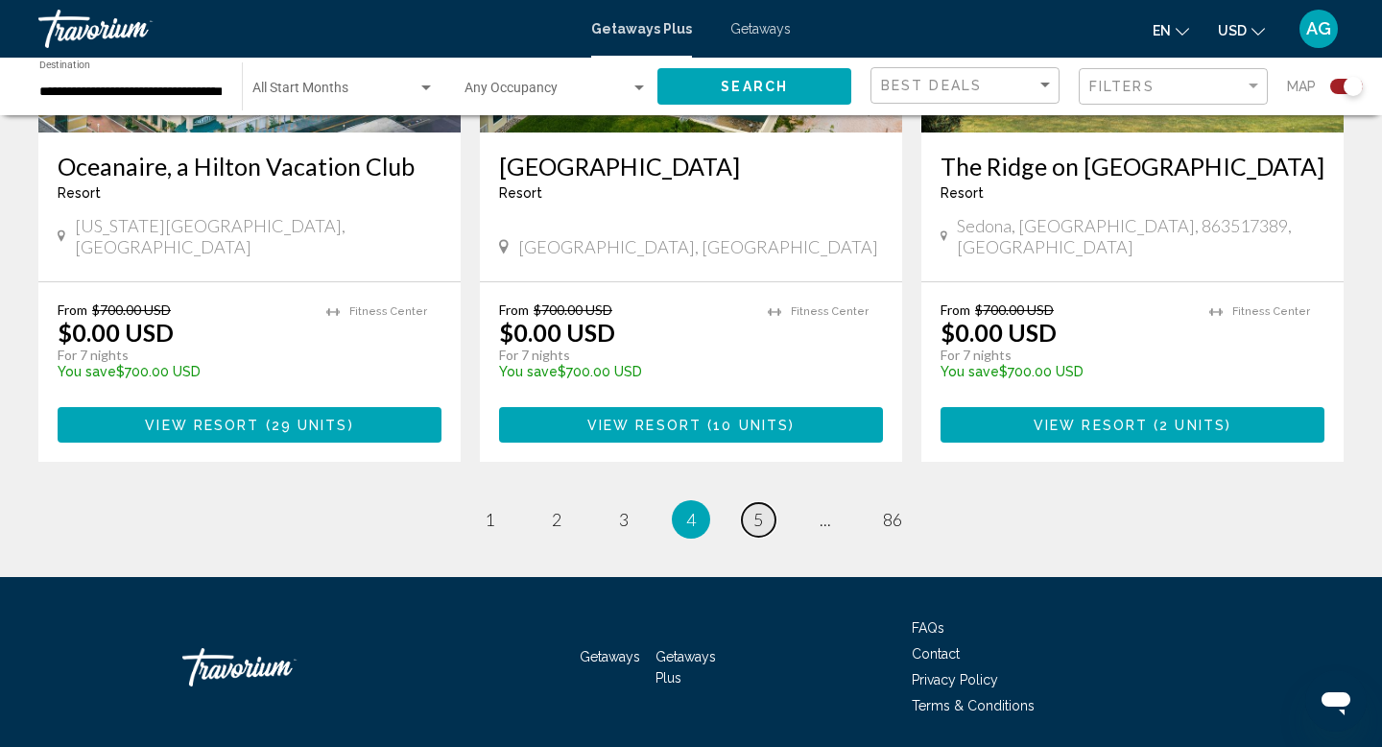
click at [748, 503] on link "page 5" at bounding box center [759, 520] width 34 height 34
